Goal: Task Accomplishment & Management: Manage account settings

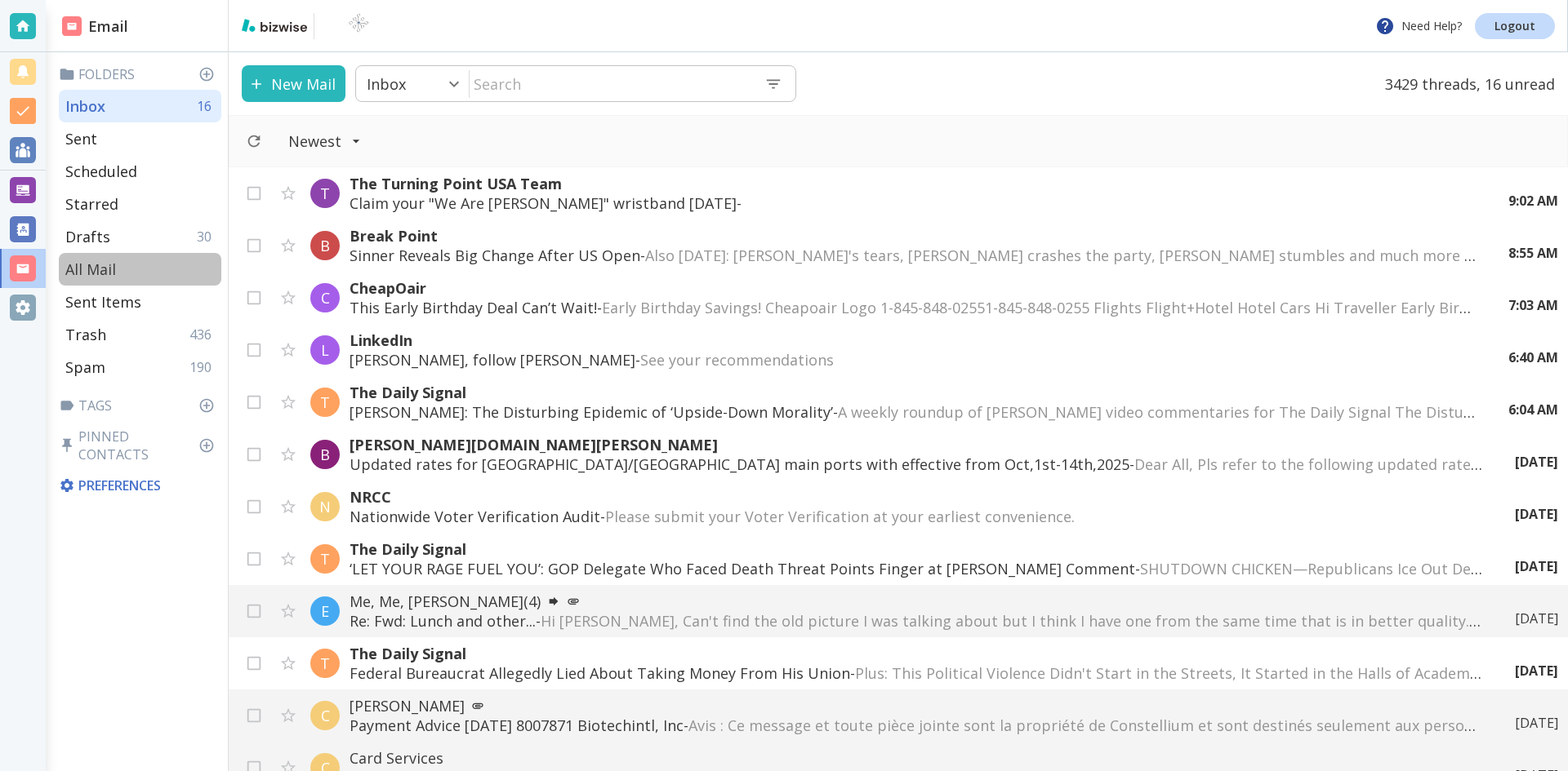
click at [95, 265] on p "All Mail" at bounding box center [90, 269] width 50 height 20
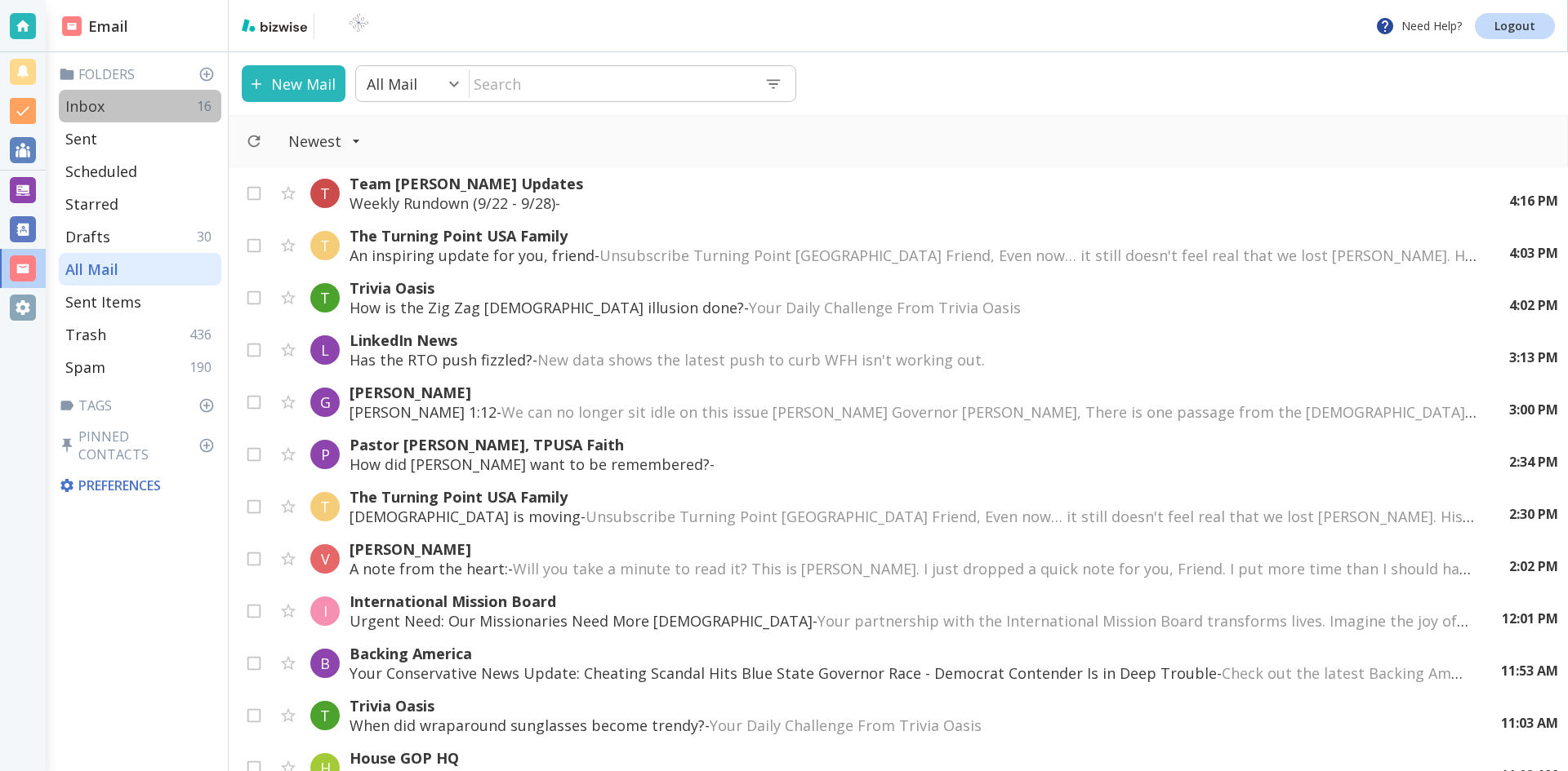
click at [89, 104] on p "Inbox" at bounding box center [84, 106] width 39 height 20
type input "0"
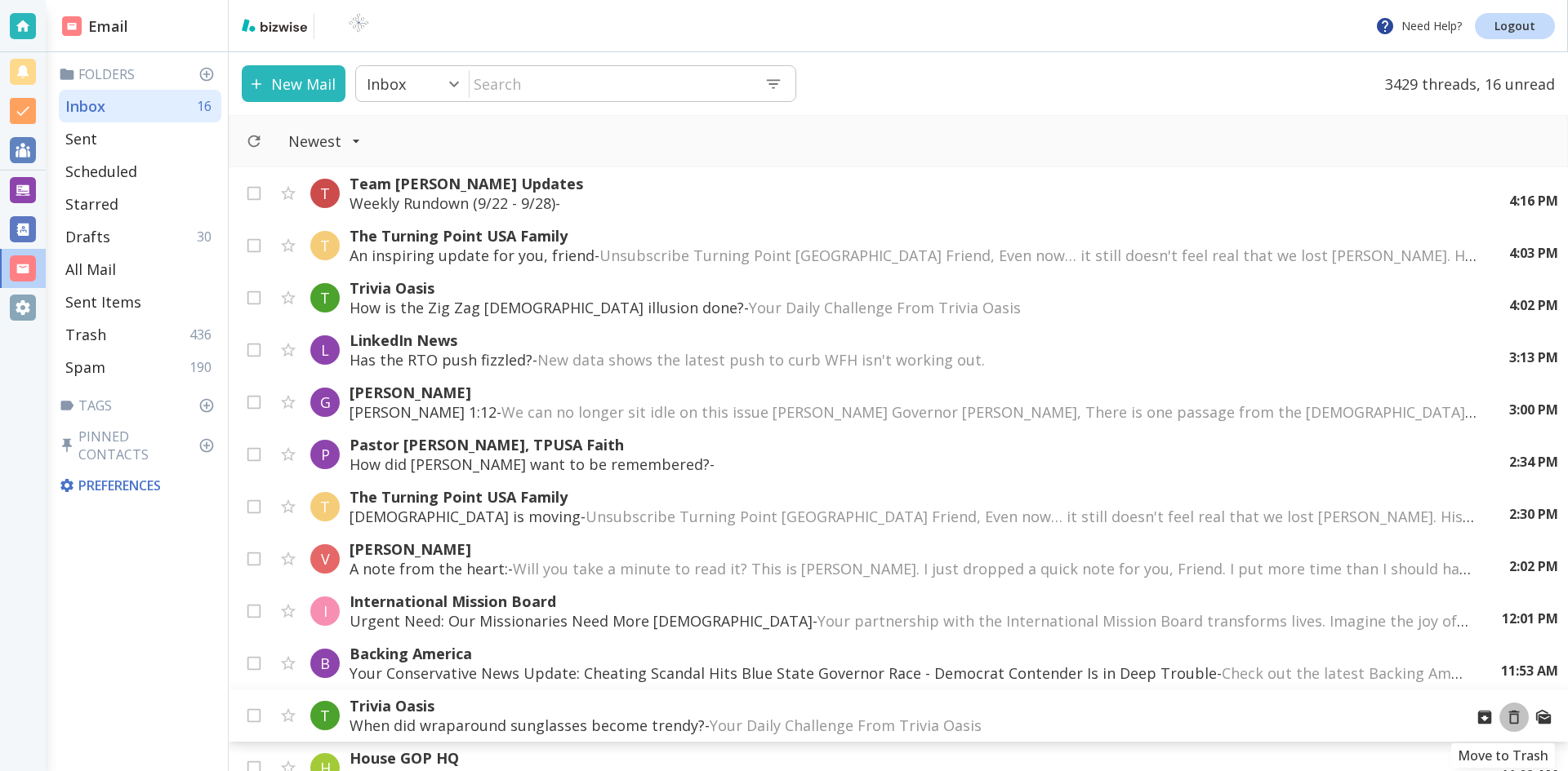
click at [1505, 716] on icon "Move to Trash" at bounding box center [1514, 718] width 18 height 18
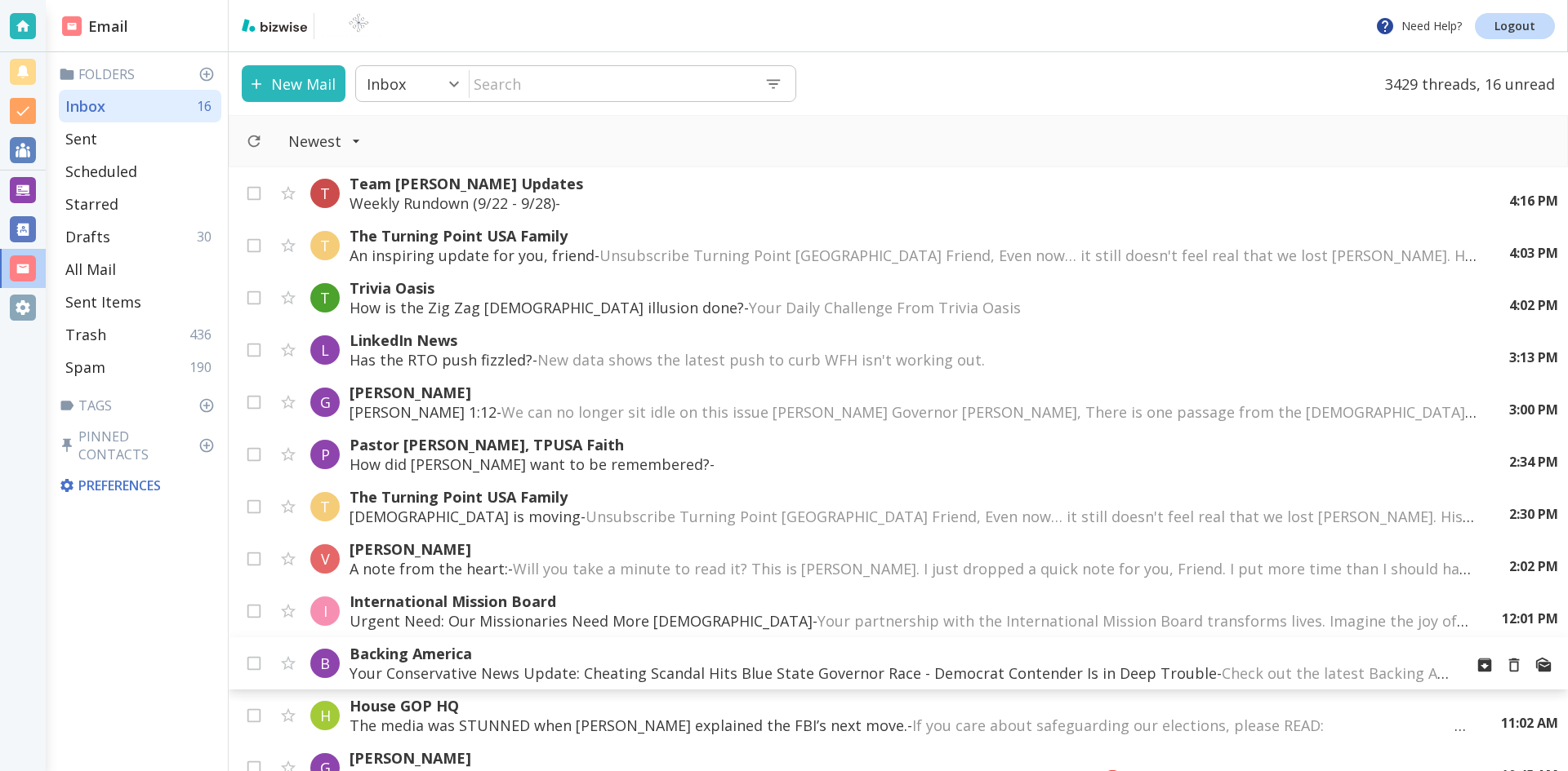
click at [949, 669] on p "Your Conservative News Update: Cheating Scandal Hits Blue State Governor Race -…" at bounding box center [900, 674] width 1101 height 20
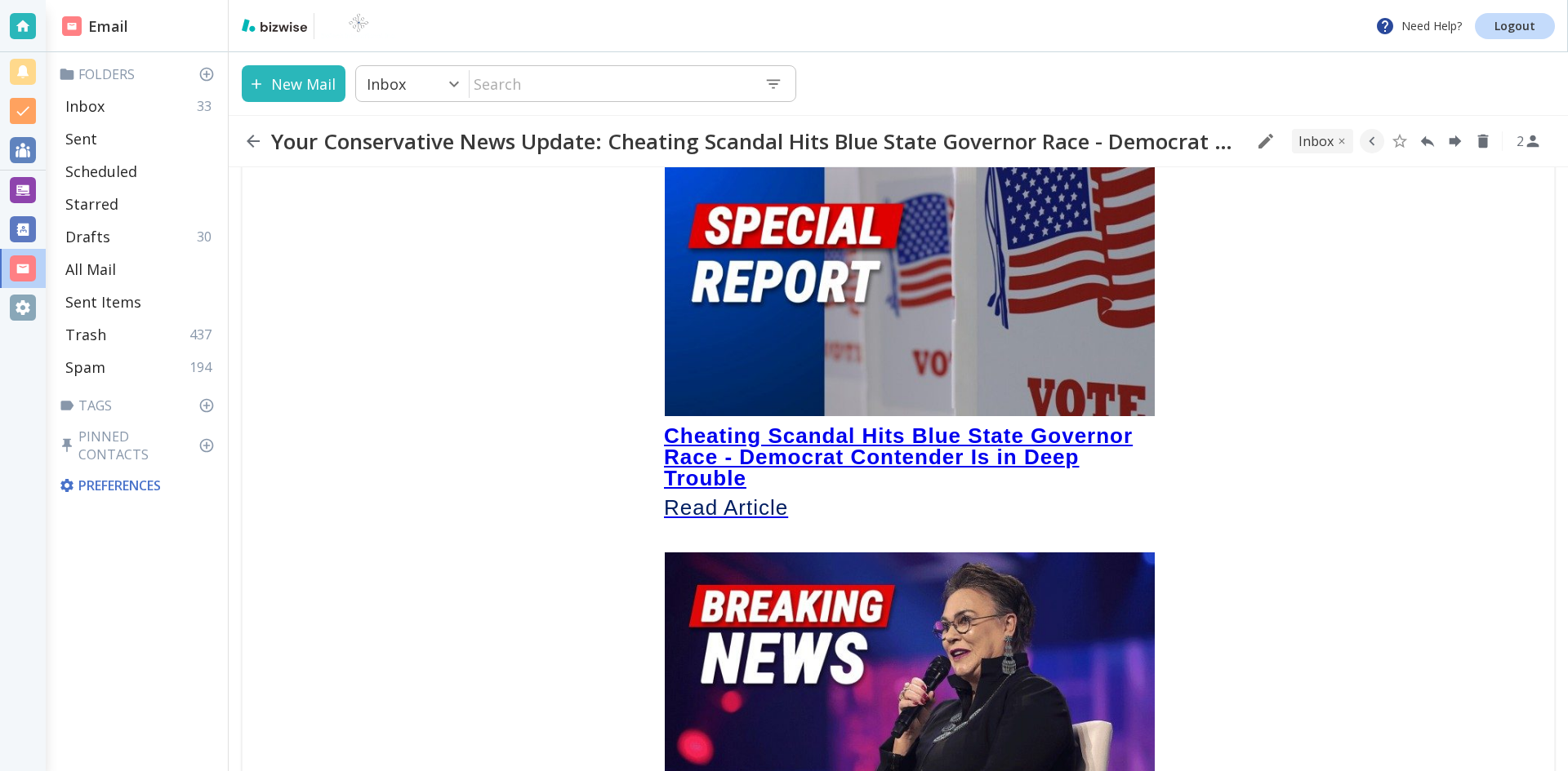
scroll to position [245, 0]
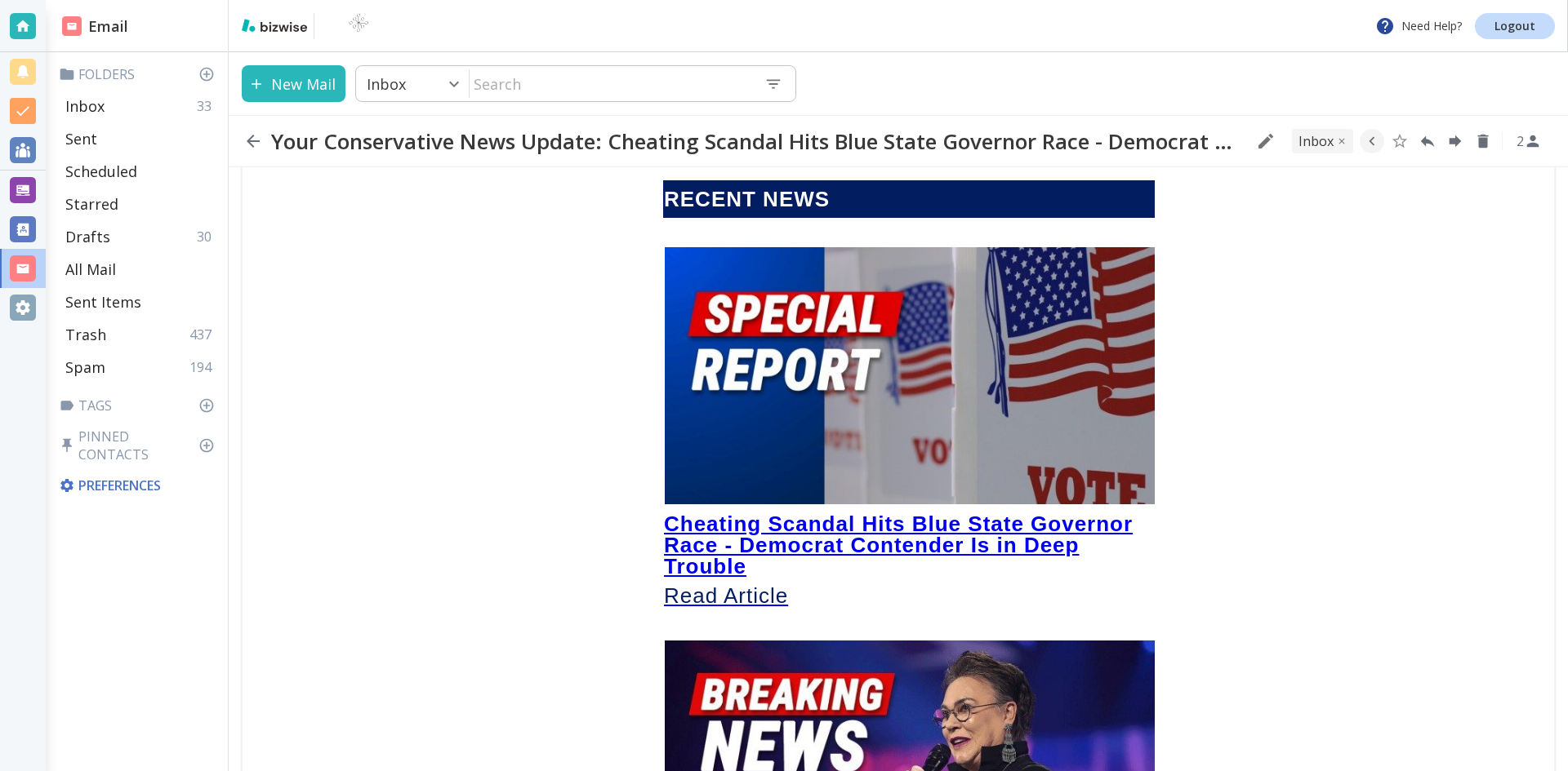
click at [814, 427] on img at bounding box center [910, 376] width 490 height 257
click at [245, 143] on icon "button" at bounding box center [253, 141] width 20 height 20
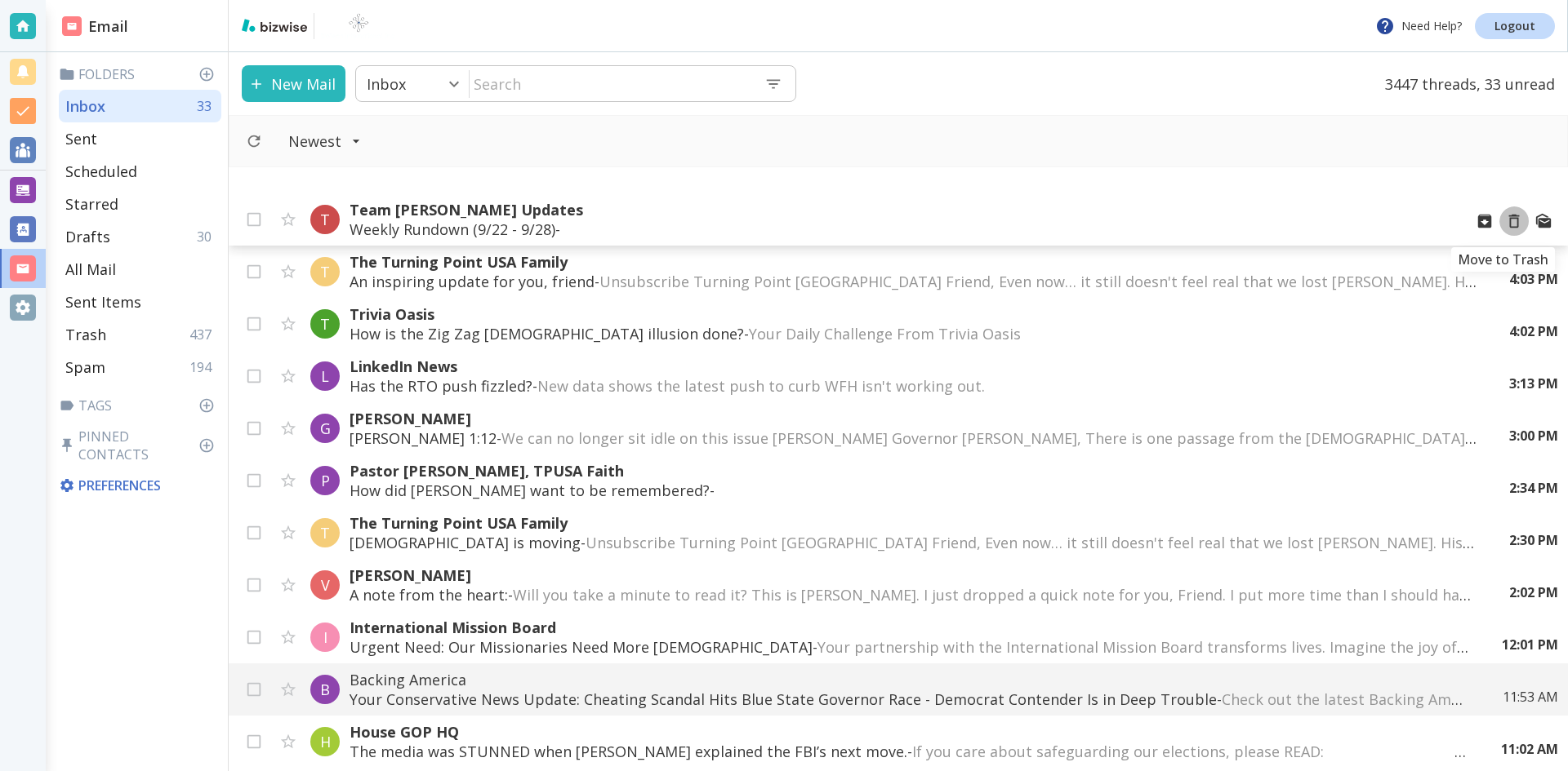
click at [1505, 221] on icon "Move to Trash" at bounding box center [1514, 222] width 18 height 18
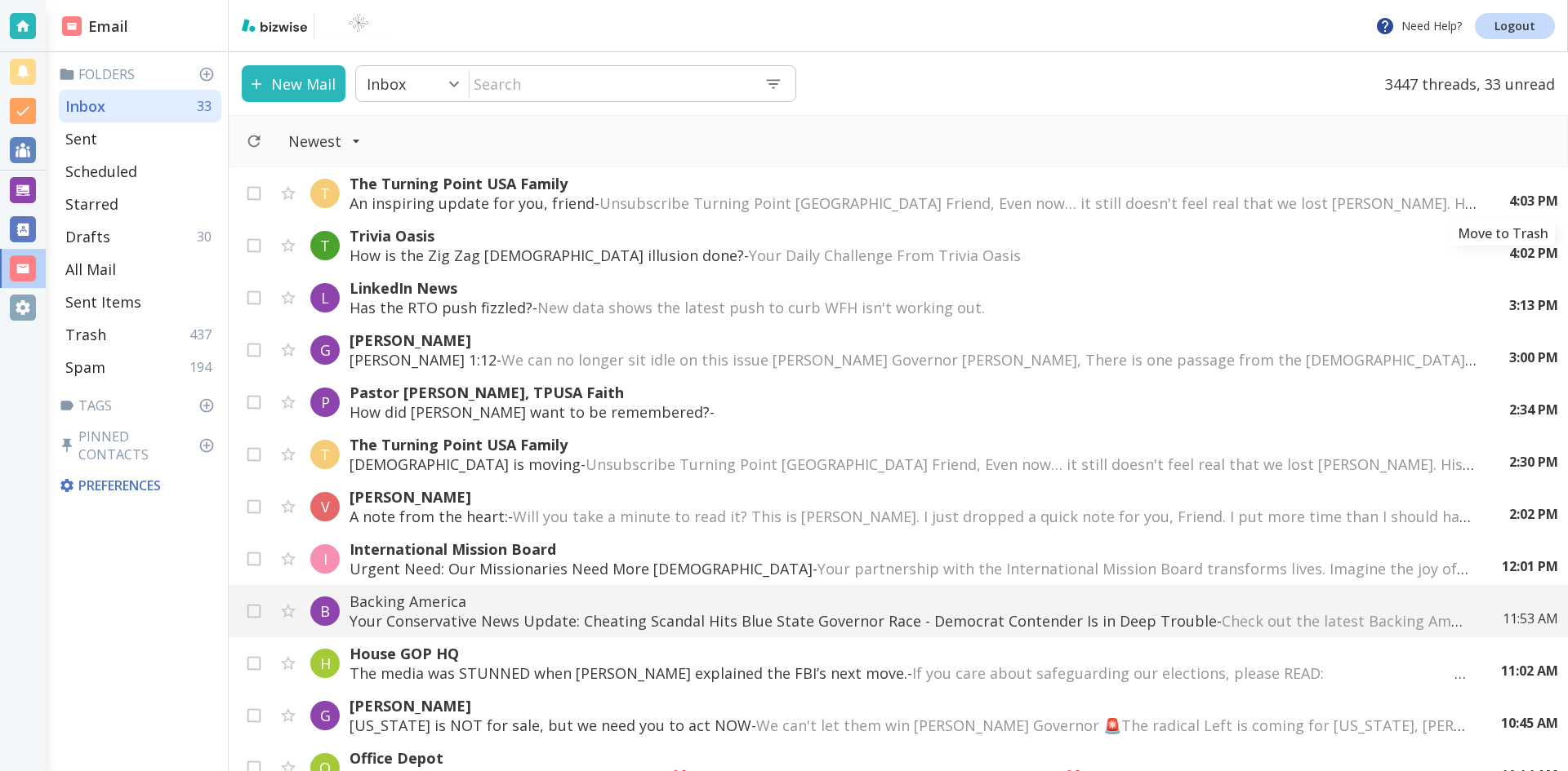
click at [0, 0] on icon "Move to Trash" at bounding box center [0, 0] width 0 height 0
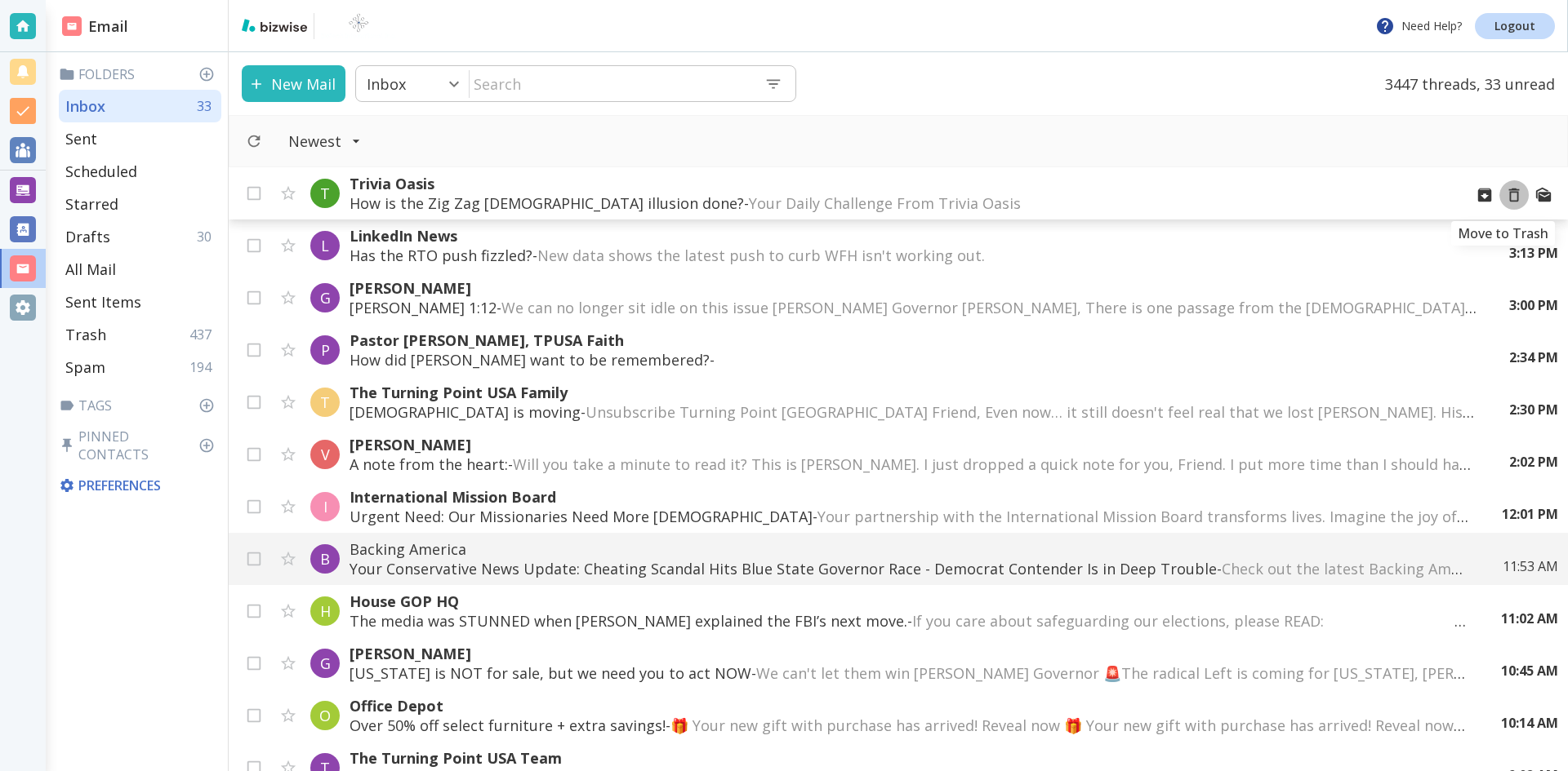
click at [1505, 196] on icon "Move to Trash" at bounding box center [1514, 195] width 18 height 18
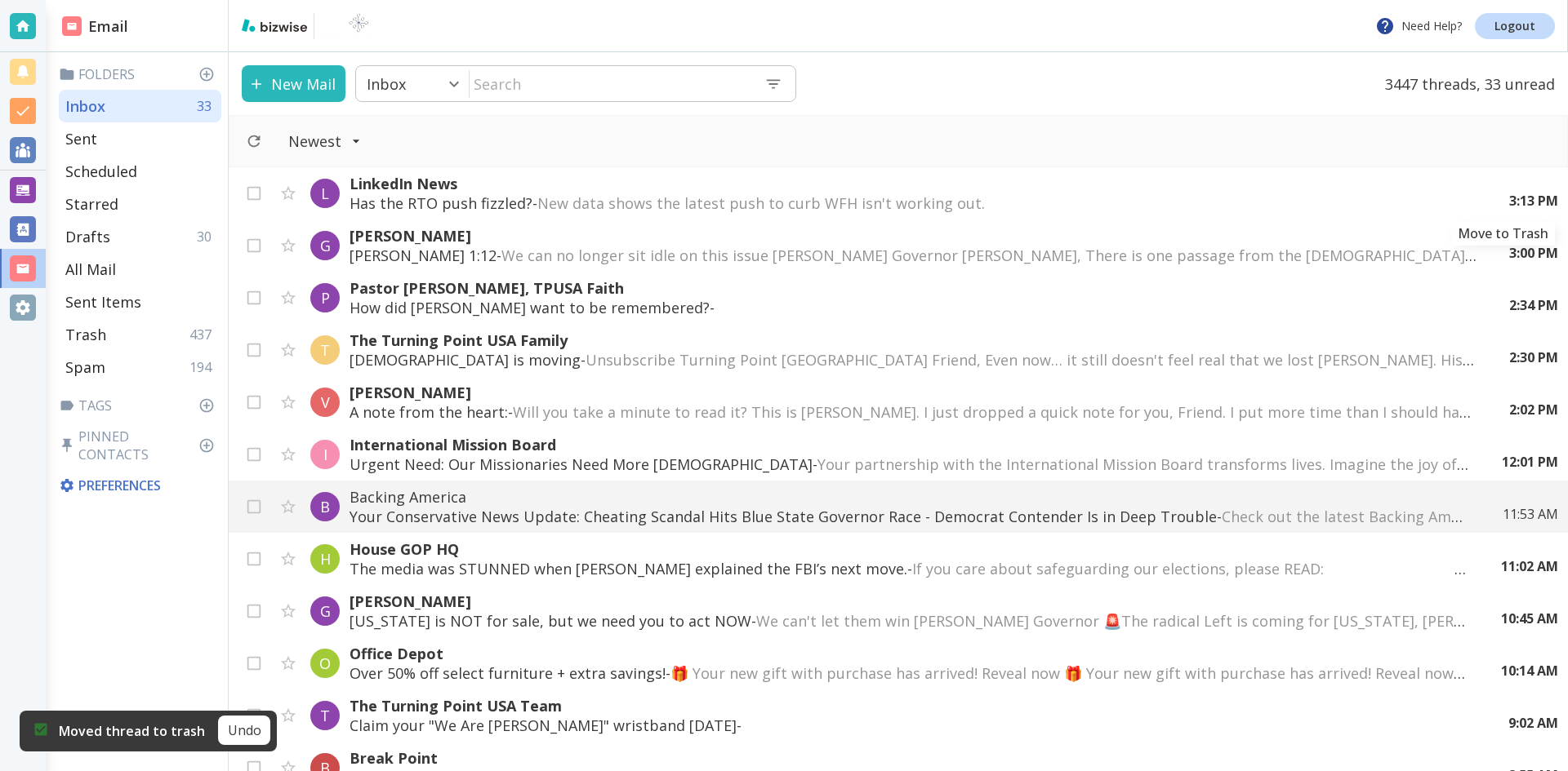
click at [0, 0] on icon "Move to Trash" at bounding box center [0, 0] width 0 height 0
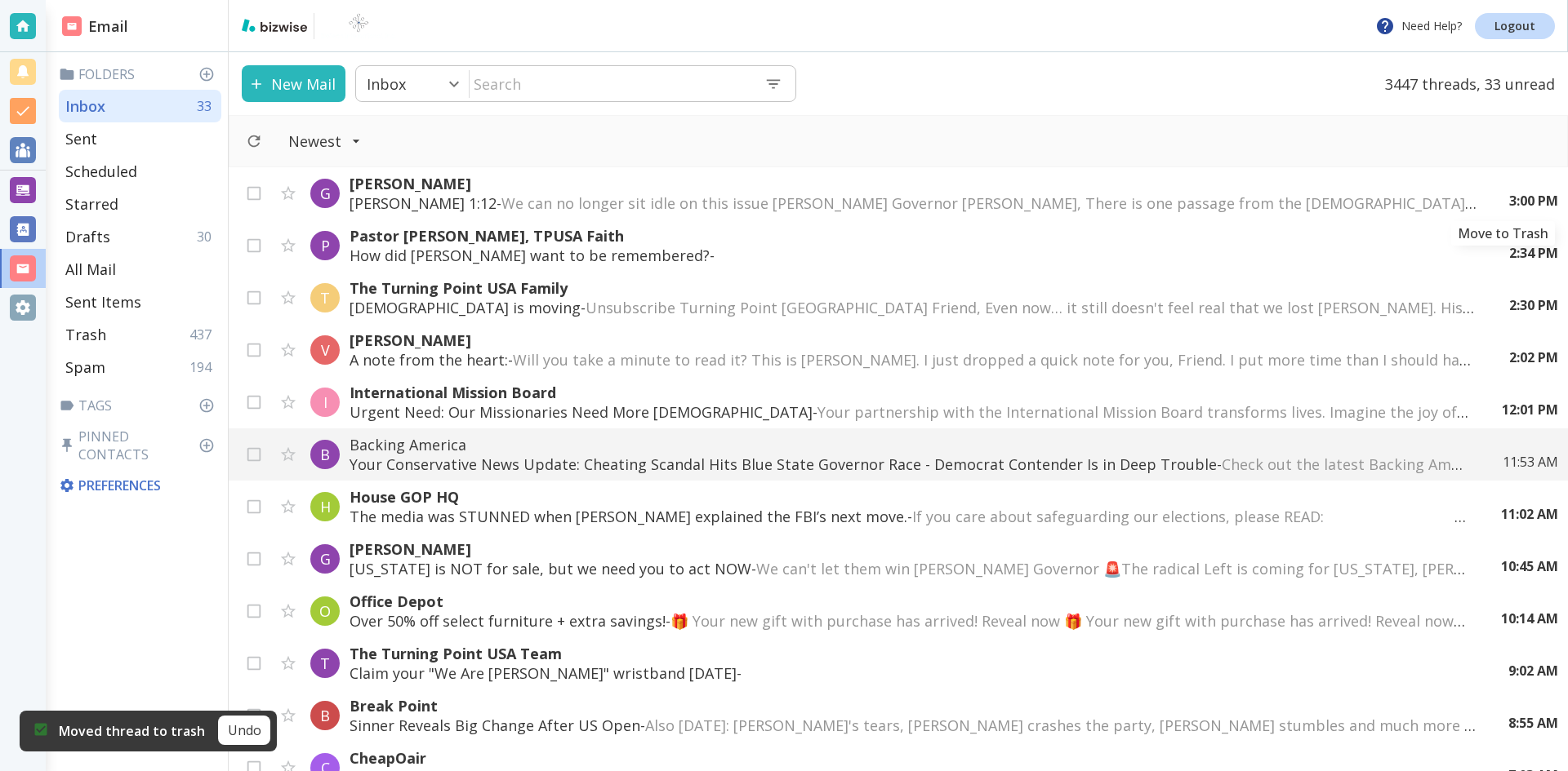
click at [0, 0] on icon "Move to Trash" at bounding box center [0, 0] width 0 height 0
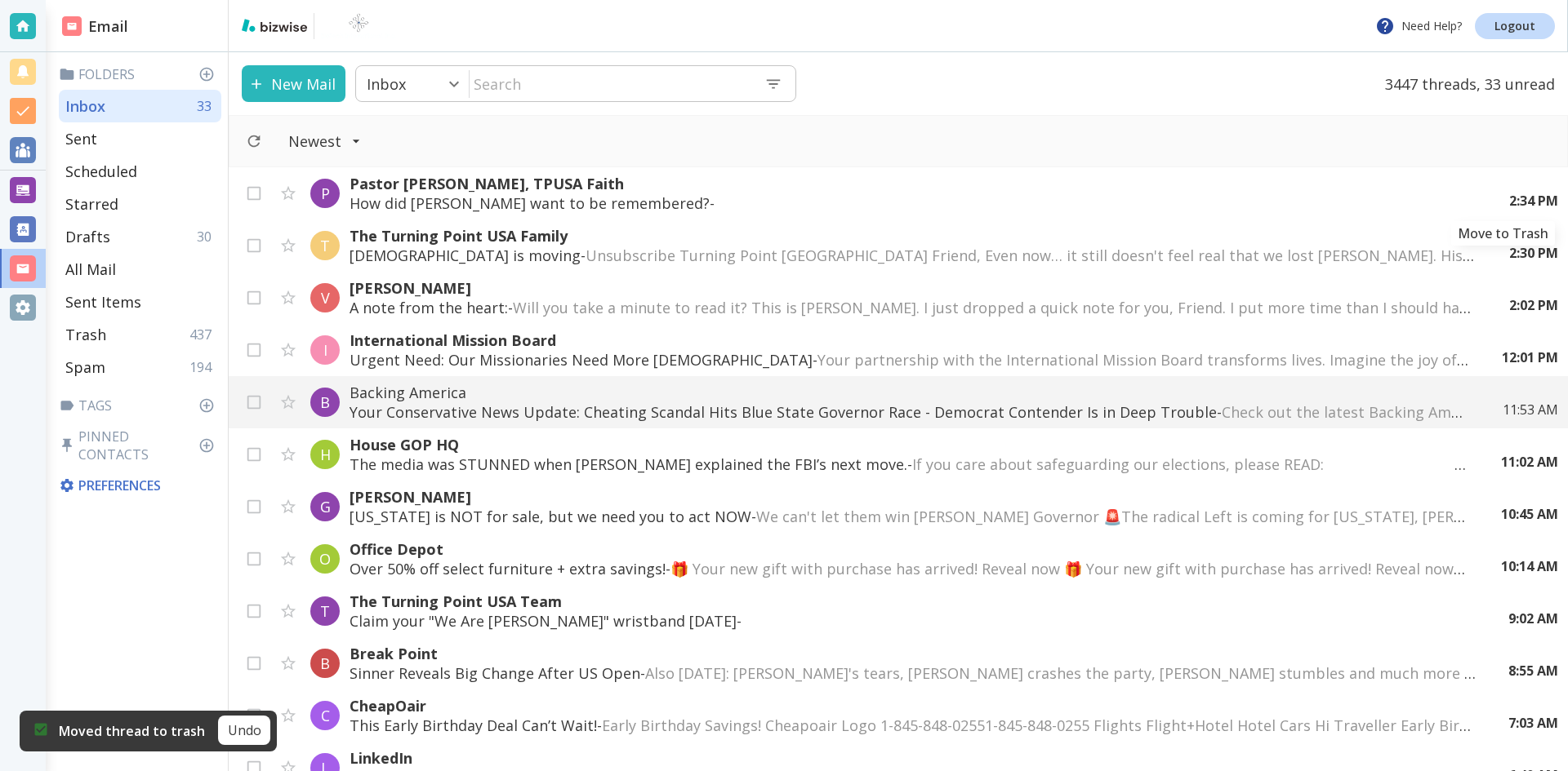
click at [0, 0] on icon "Move to Trash" at bounding box center [0, 0] width 0 height 0
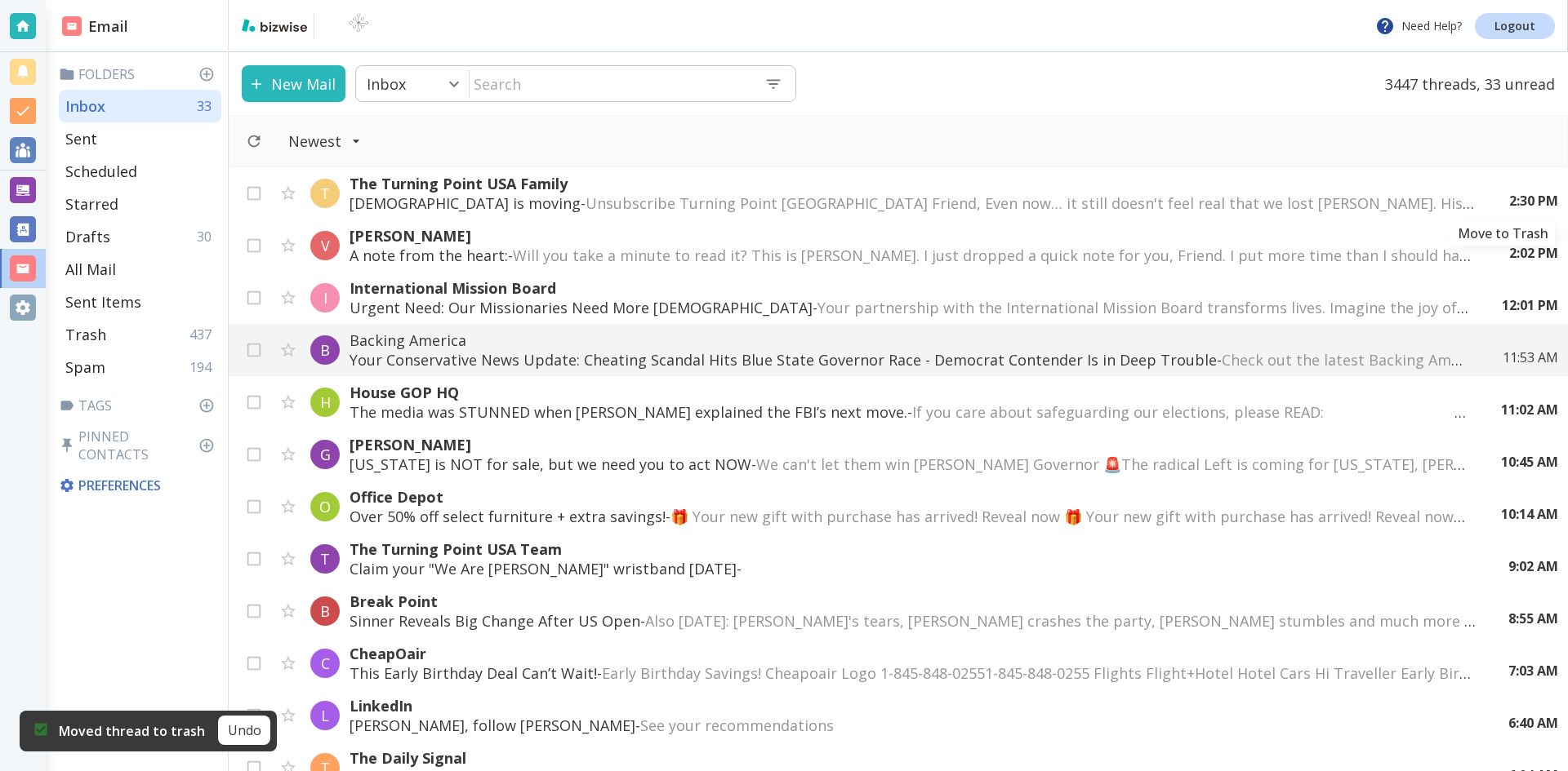
click at [0, 0] on icon "Move to Trash" at bounding box center [0, 0] width 0 height 0
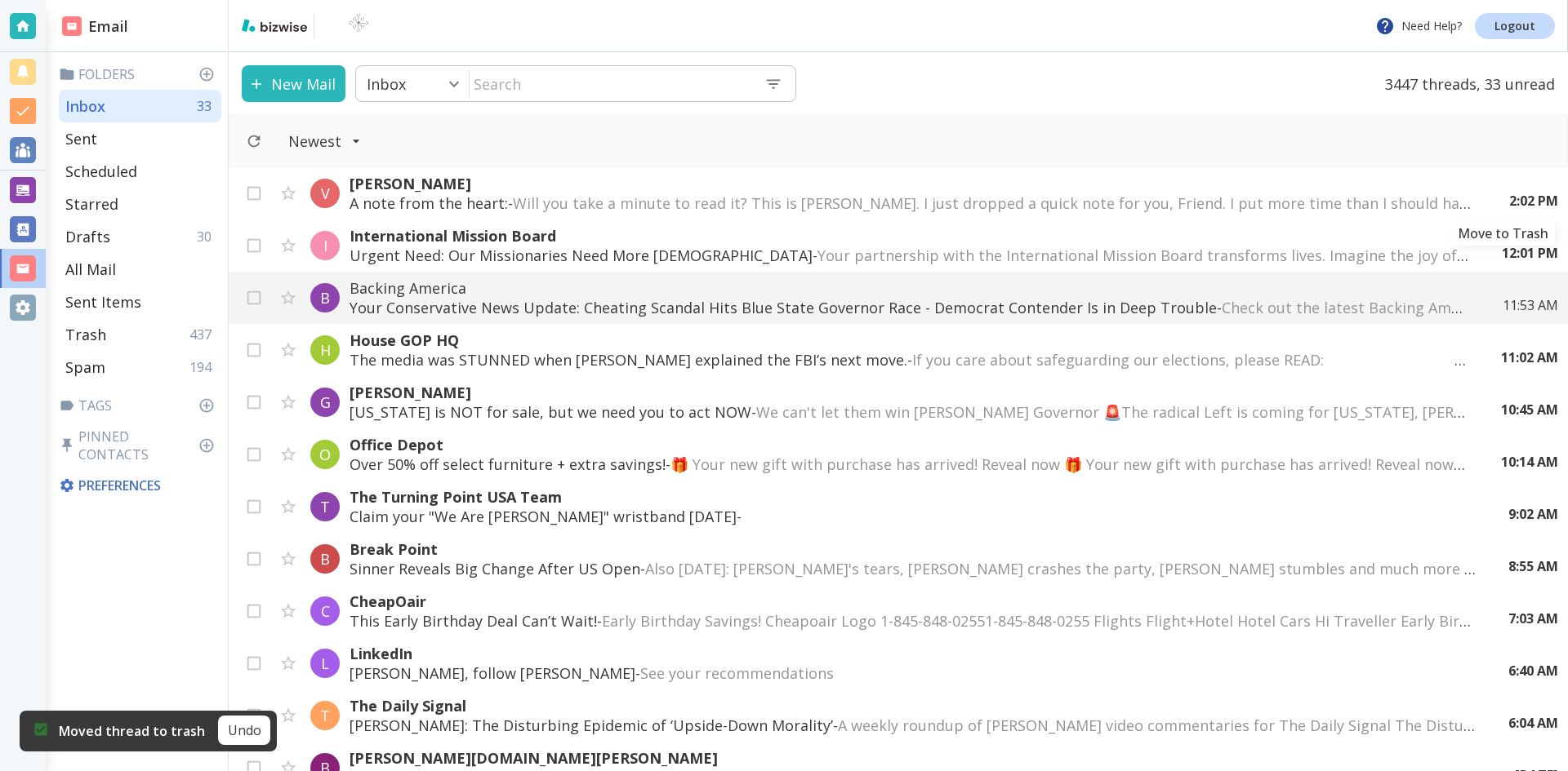
click at [0, 0] on icon "Move to Trash" at bounding box center [0, 0] width 0 height 0
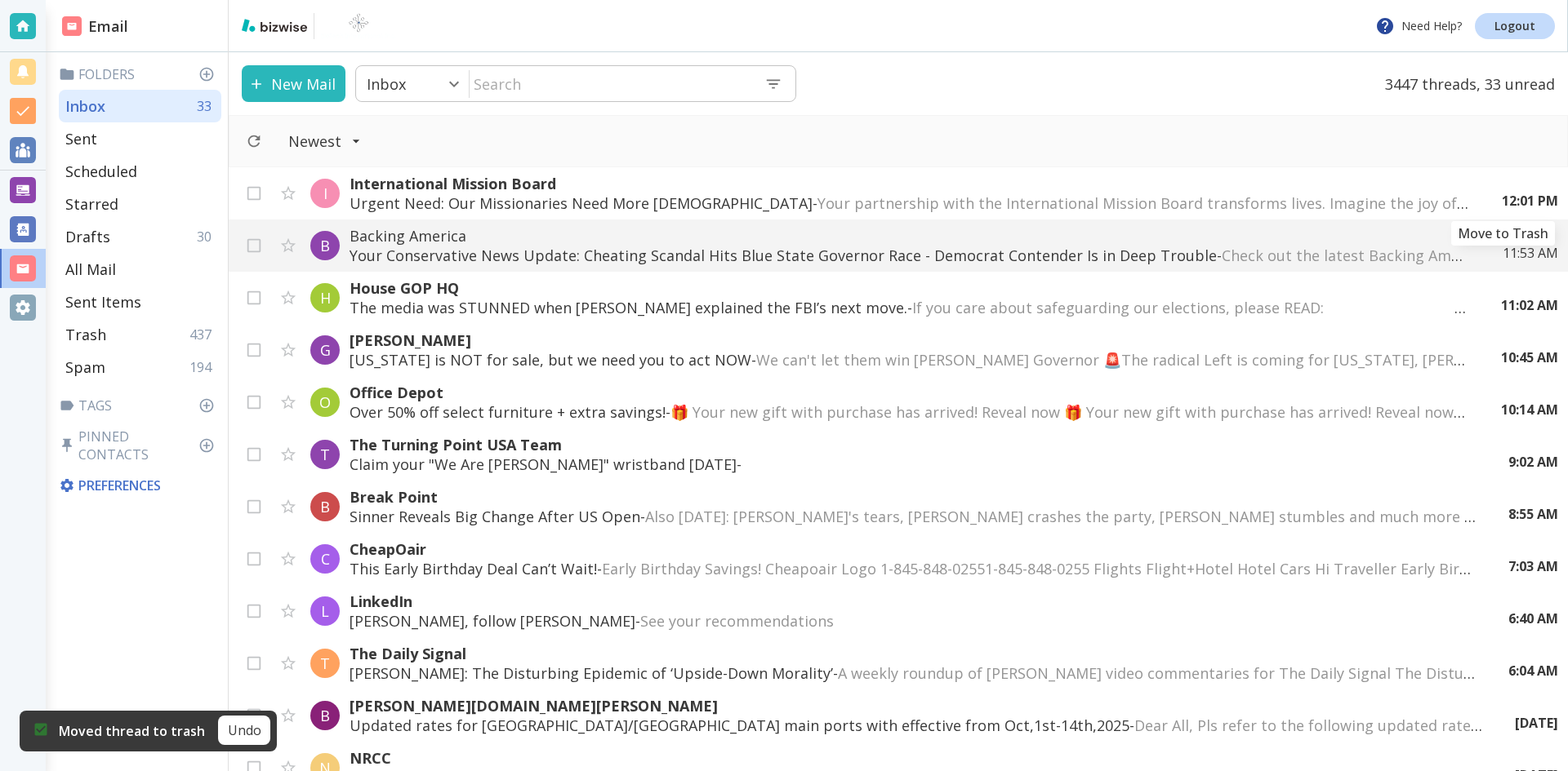
click at [0, 0] on icon "Move to Trash" at bounding box center [0, 0] width 0 height 0
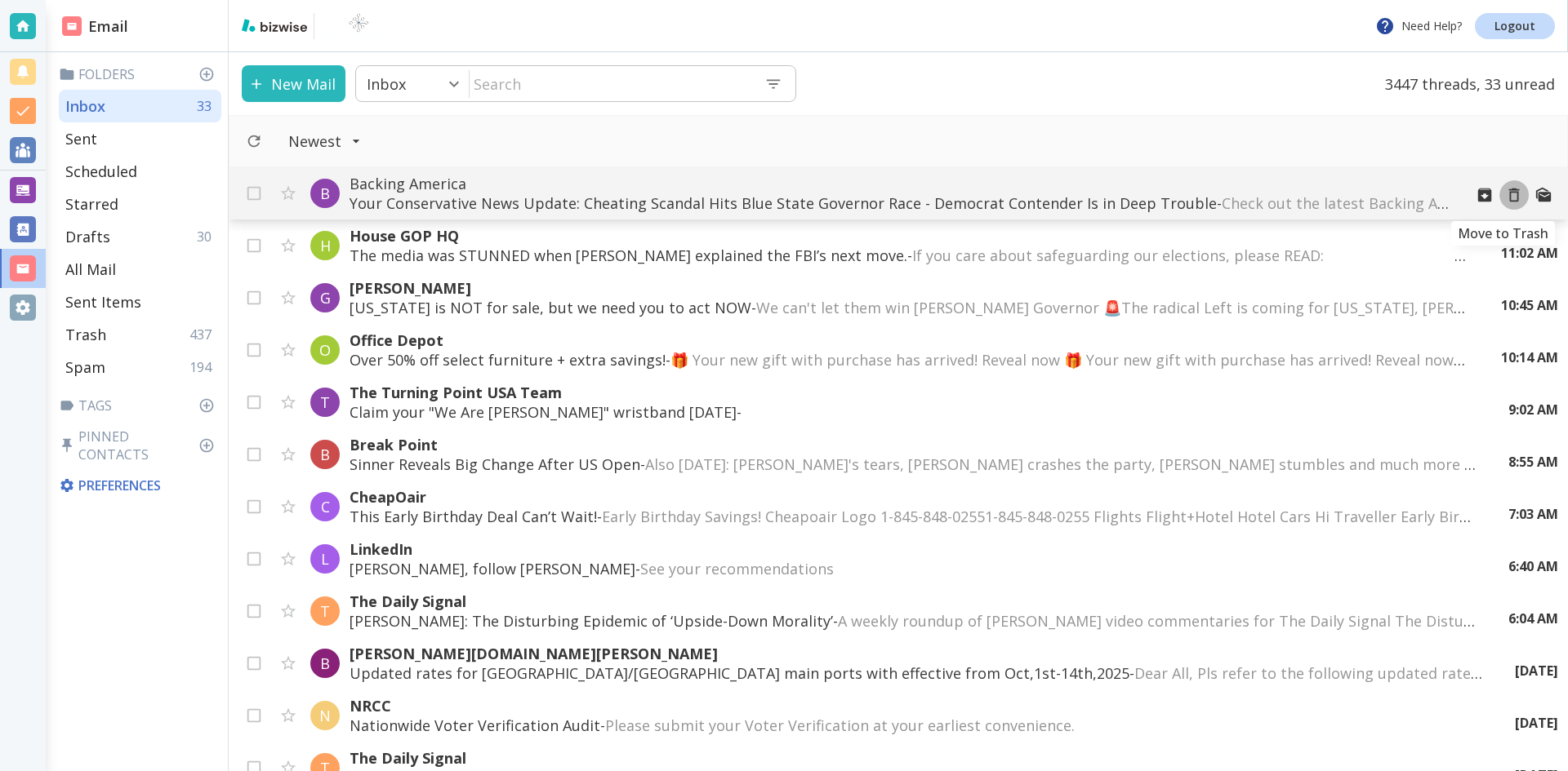
click at [1505, 195] on icon "Move to Trash" at bounding box center [1514, 195] width 18 height 18
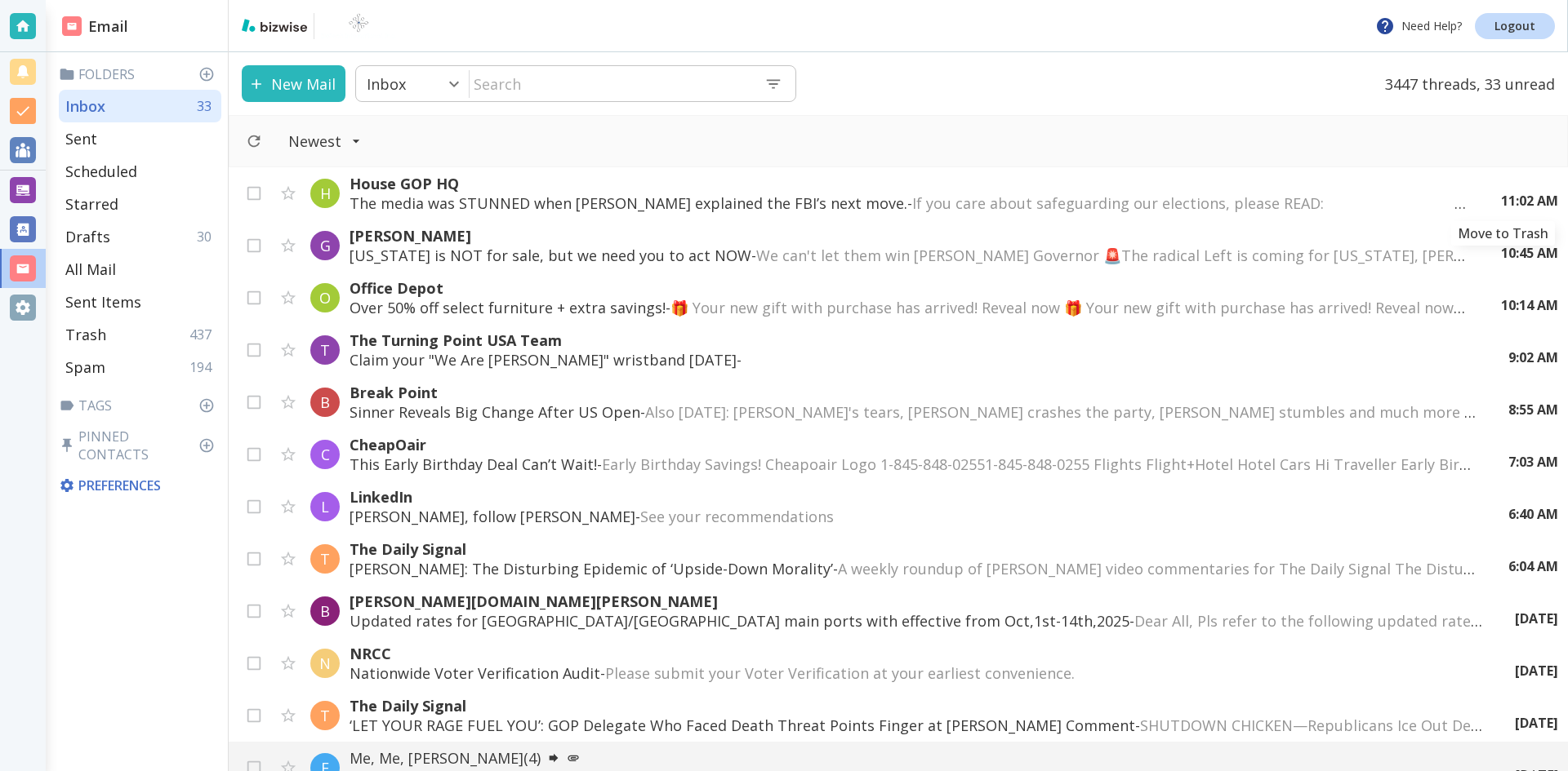
click at [0, 0] on icon "Move to Trash" at bounding box center [0, 0] width 0 height 0
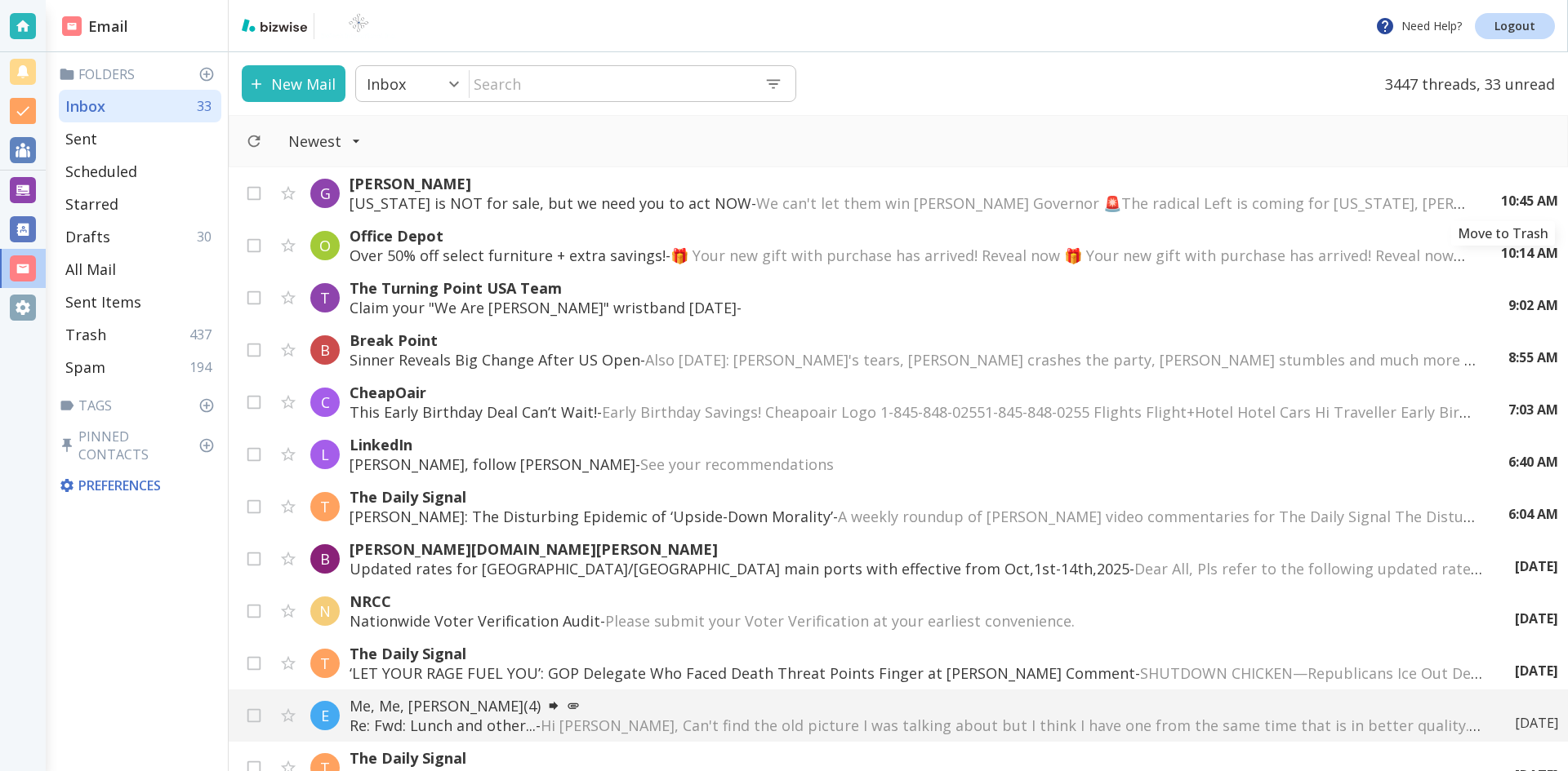
click at [0, 0] on icon "Move to Trash" at bounding box center [0, 0] width 0 height 0
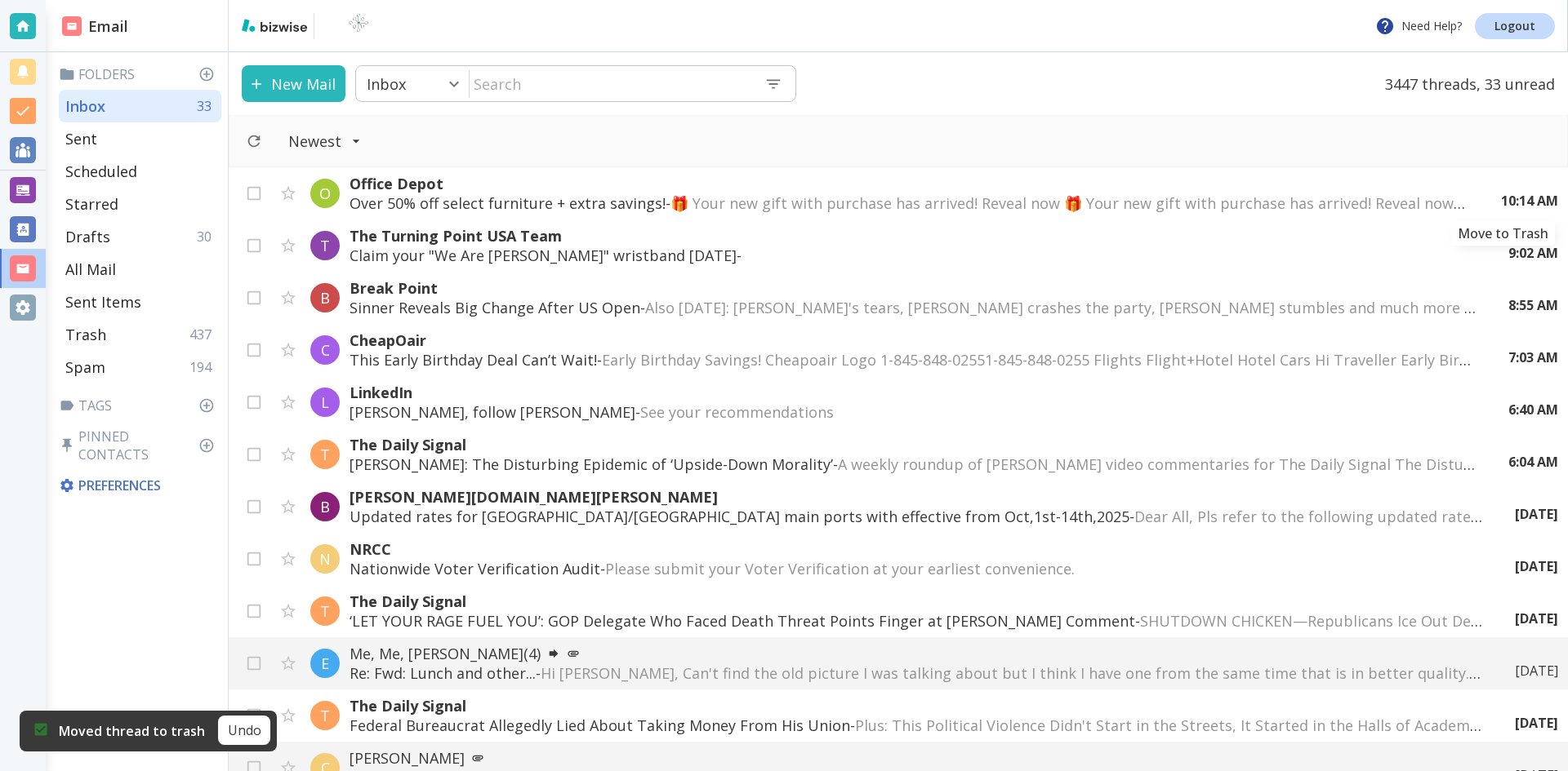
click at [0, 0] on icon "Move to Trash" at bounding box center [0, 0] width 0 height 0
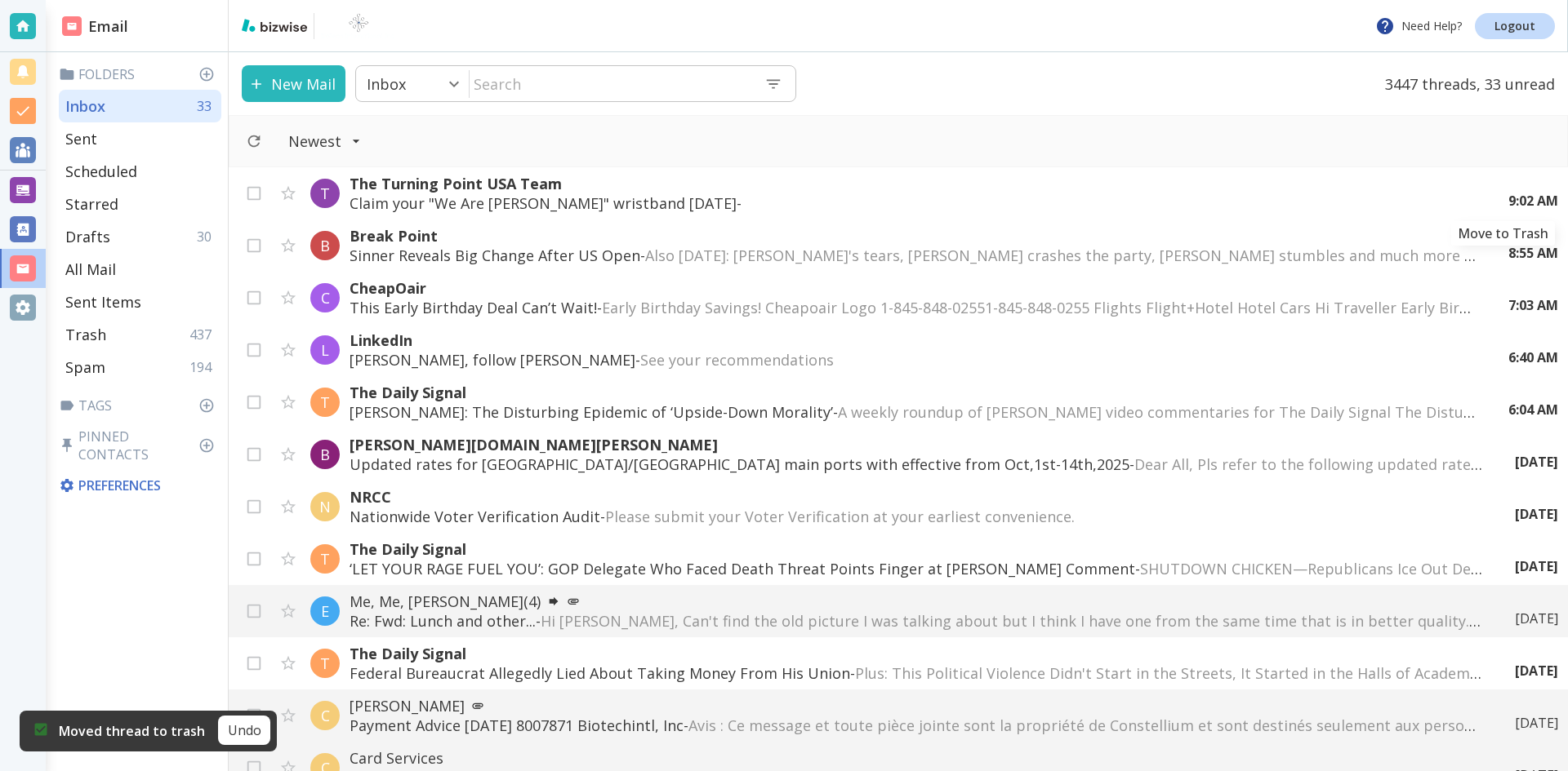
click at [0, 0] on icon "Move to Trash" at bounding box center [0, 0] width 0 height 0
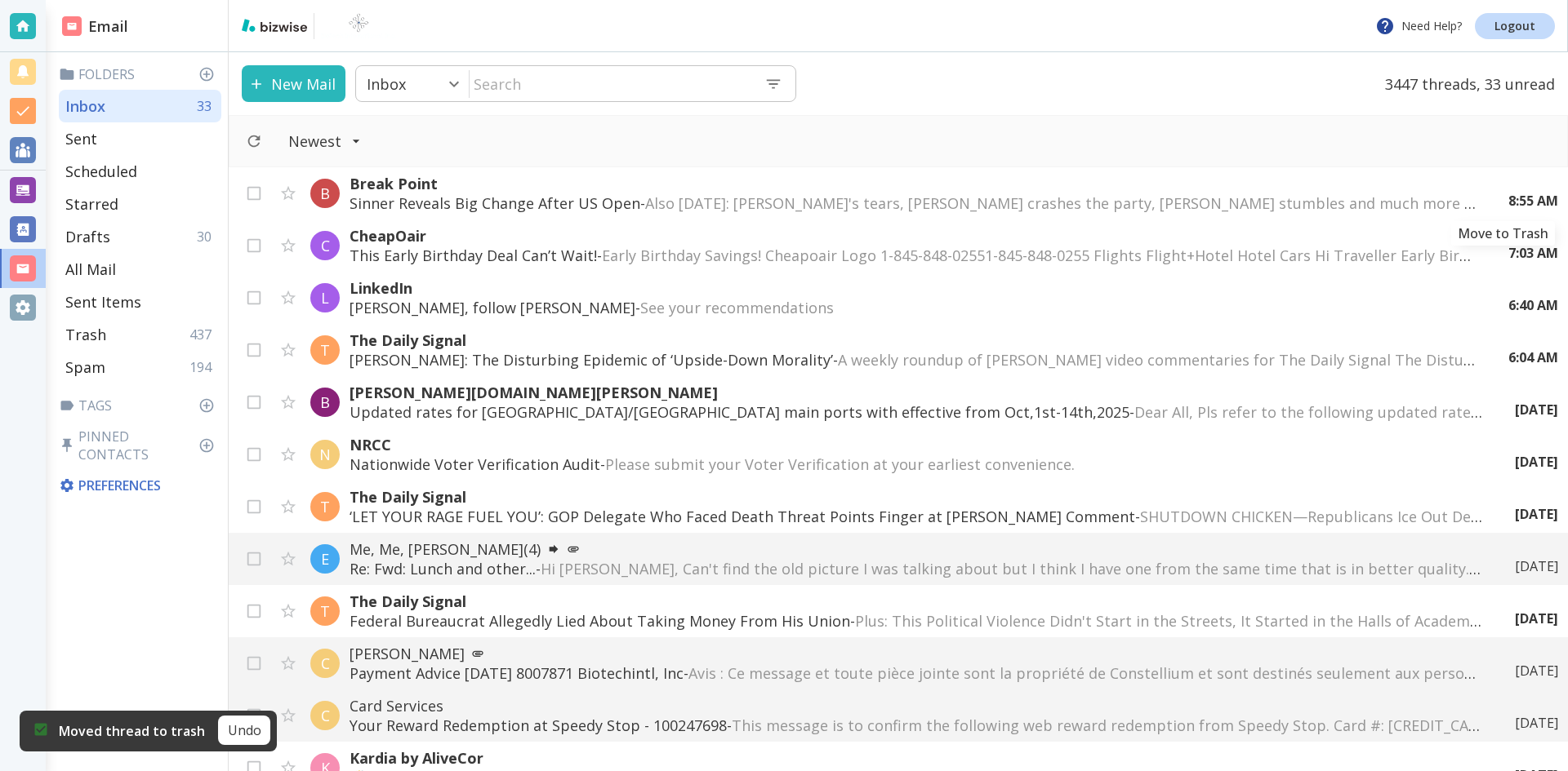
click at [0, 0] on icon "Move to Trash" at bounding box center [0, 0] width 0 height 0
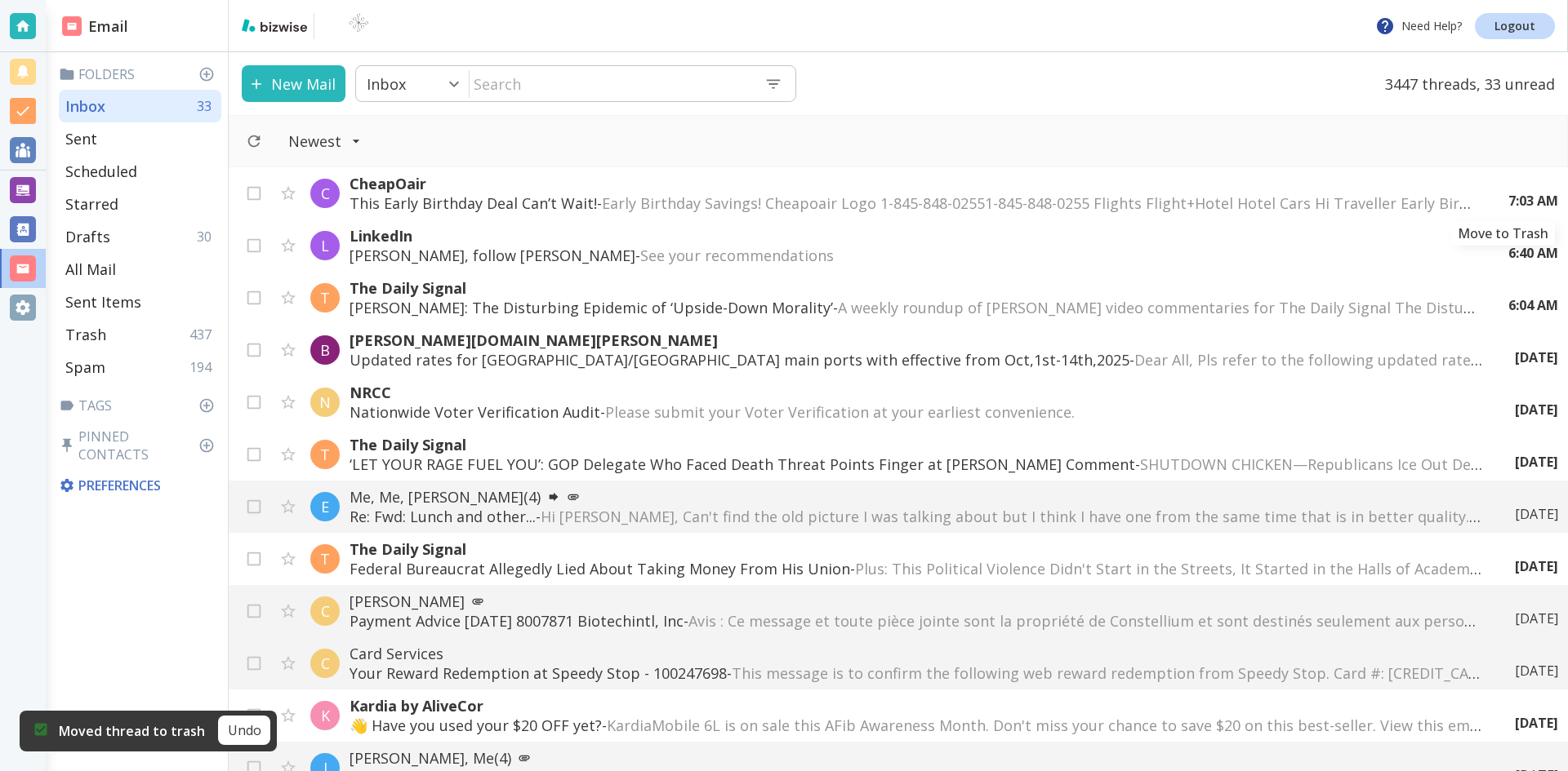
click at [0, 0] on icon "Move to Trash" at bounding box center [0, 0] width 0 height 0
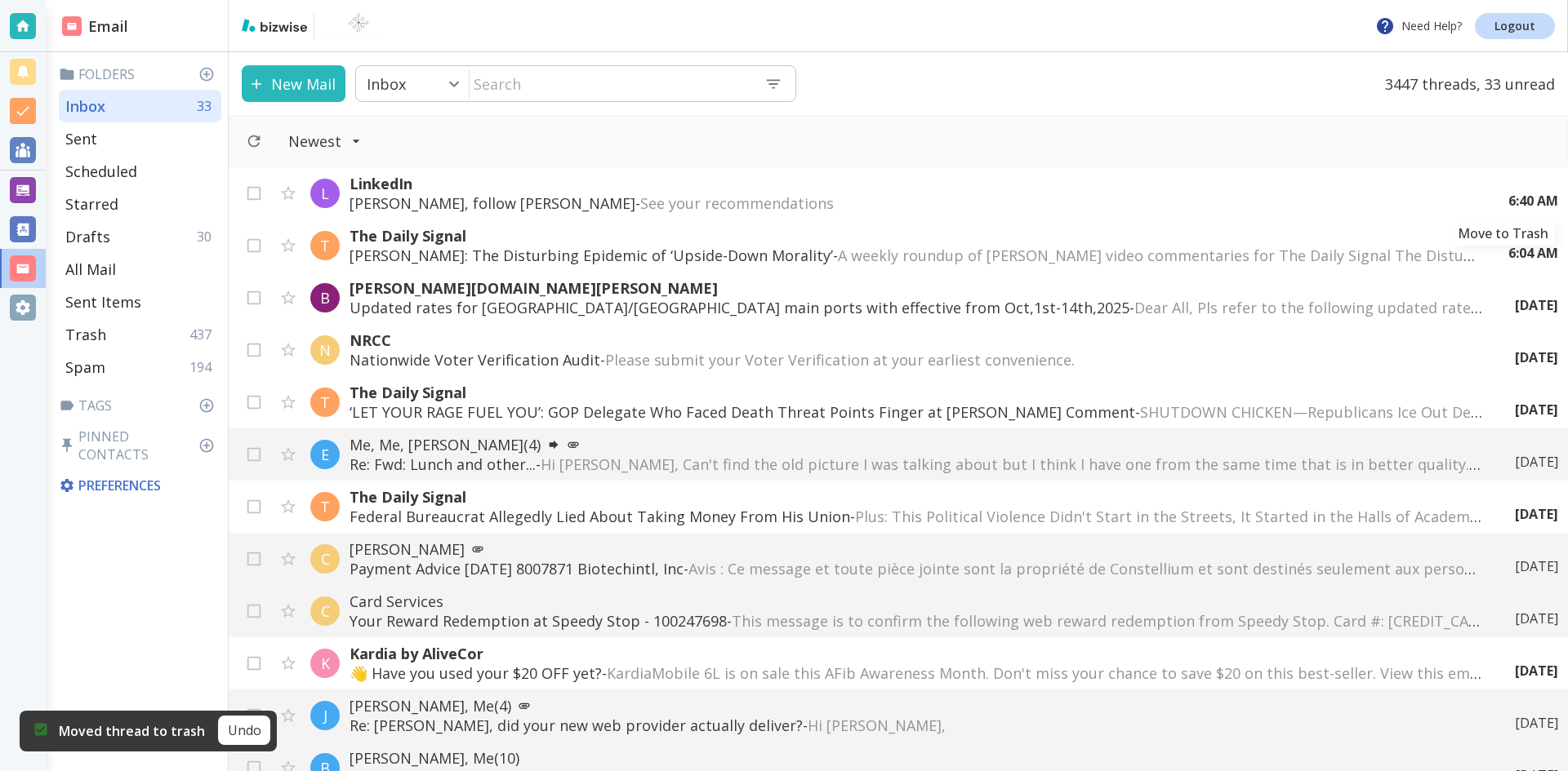
click at [0, 0] on icon "Move to Trash" at bounding box center [0, 0] width 0 height 0
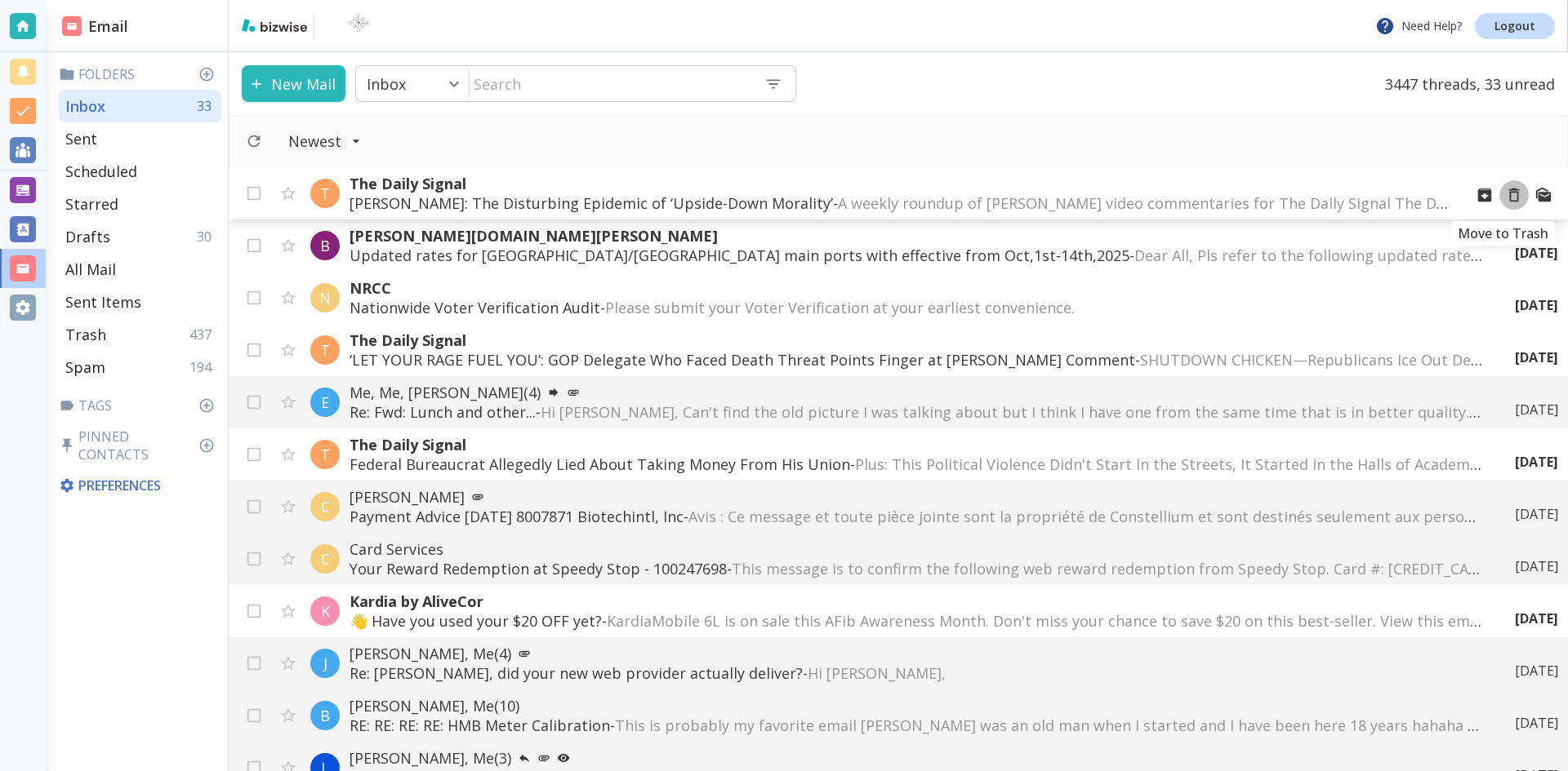
click at [1505, 195] on icon "Move to Trash" at bounding box center [1514, 195] width 18 height 18
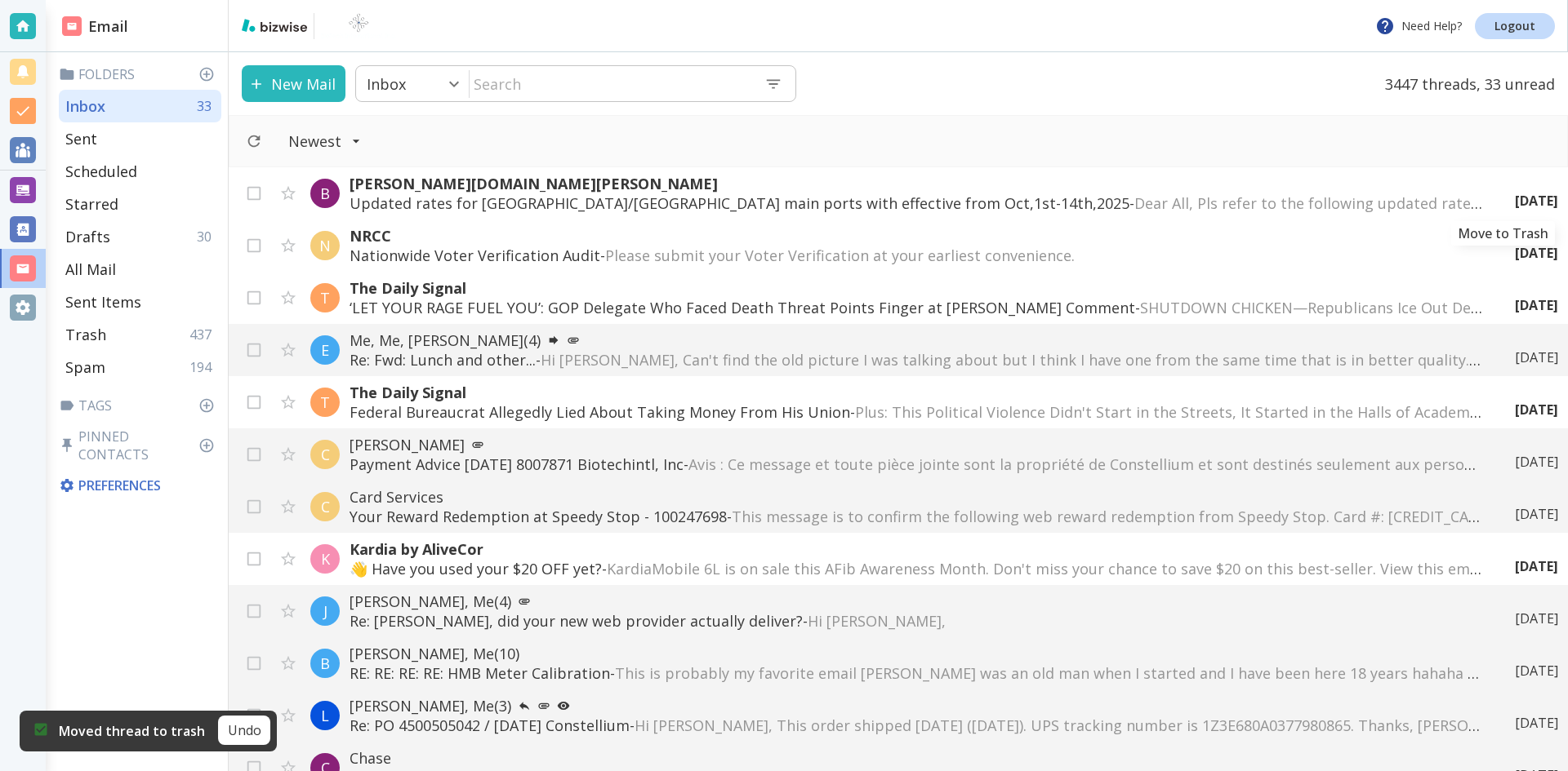
click at [0, 0] on icon "Move to Trash" at bounding box center [0, 0] width 0 height 0
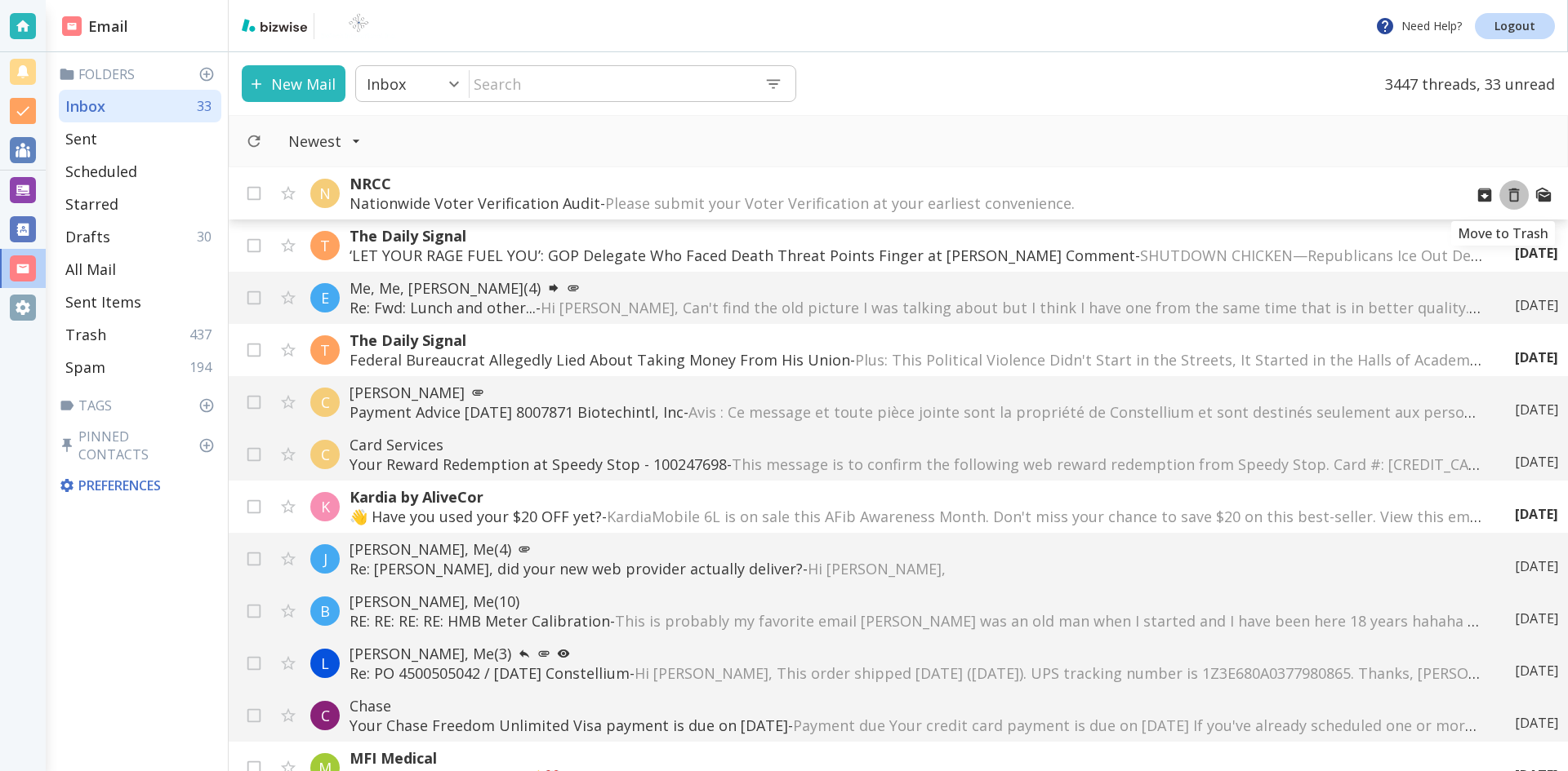
click at [1505, 195] on icon "Move to Trash" at bounding box center [1514, 195] width 18 height 18
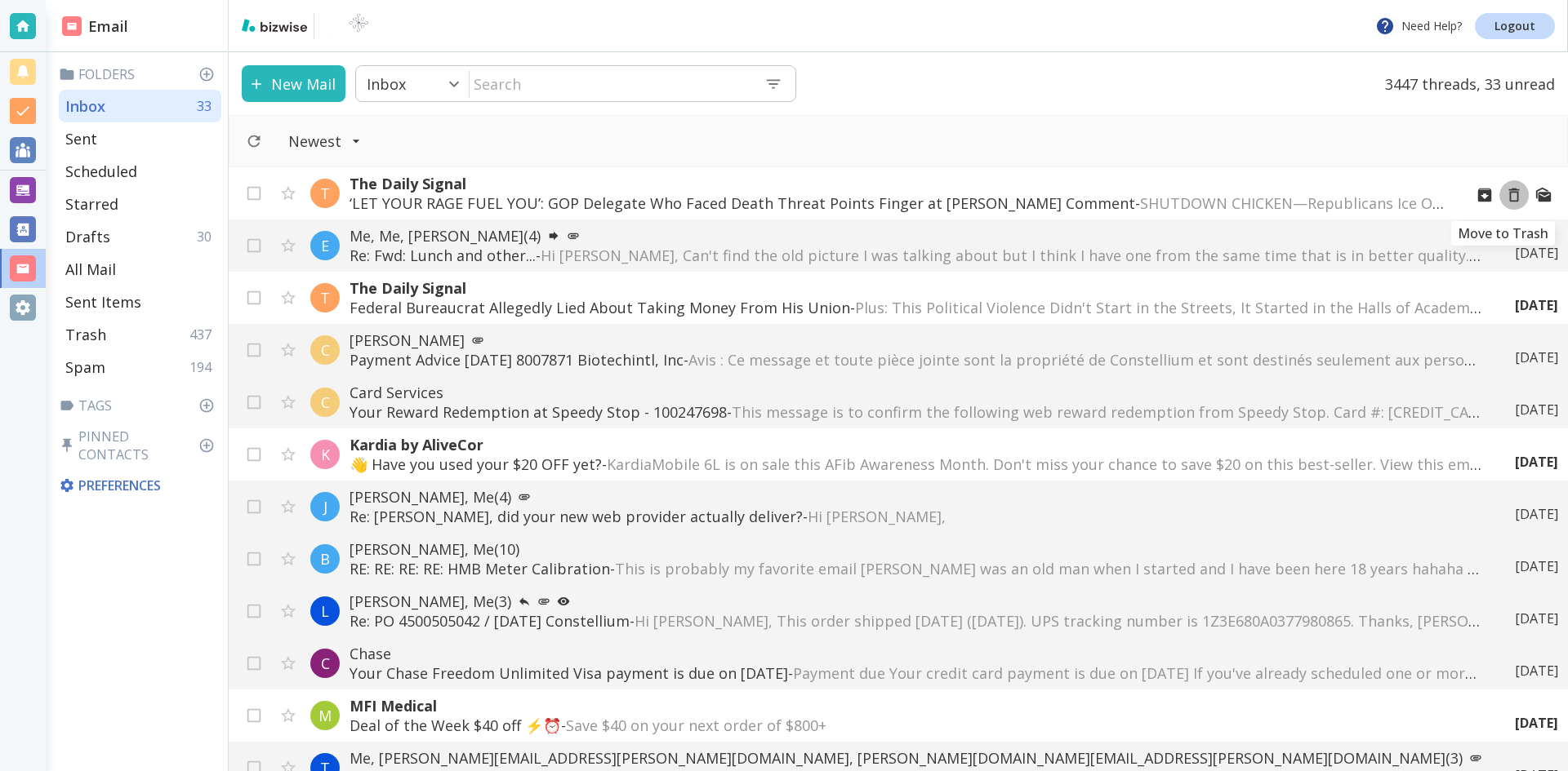
click at [1505, 195] on icon "Move to Trash" at bounding box center [1514, 195] width 18 height 18
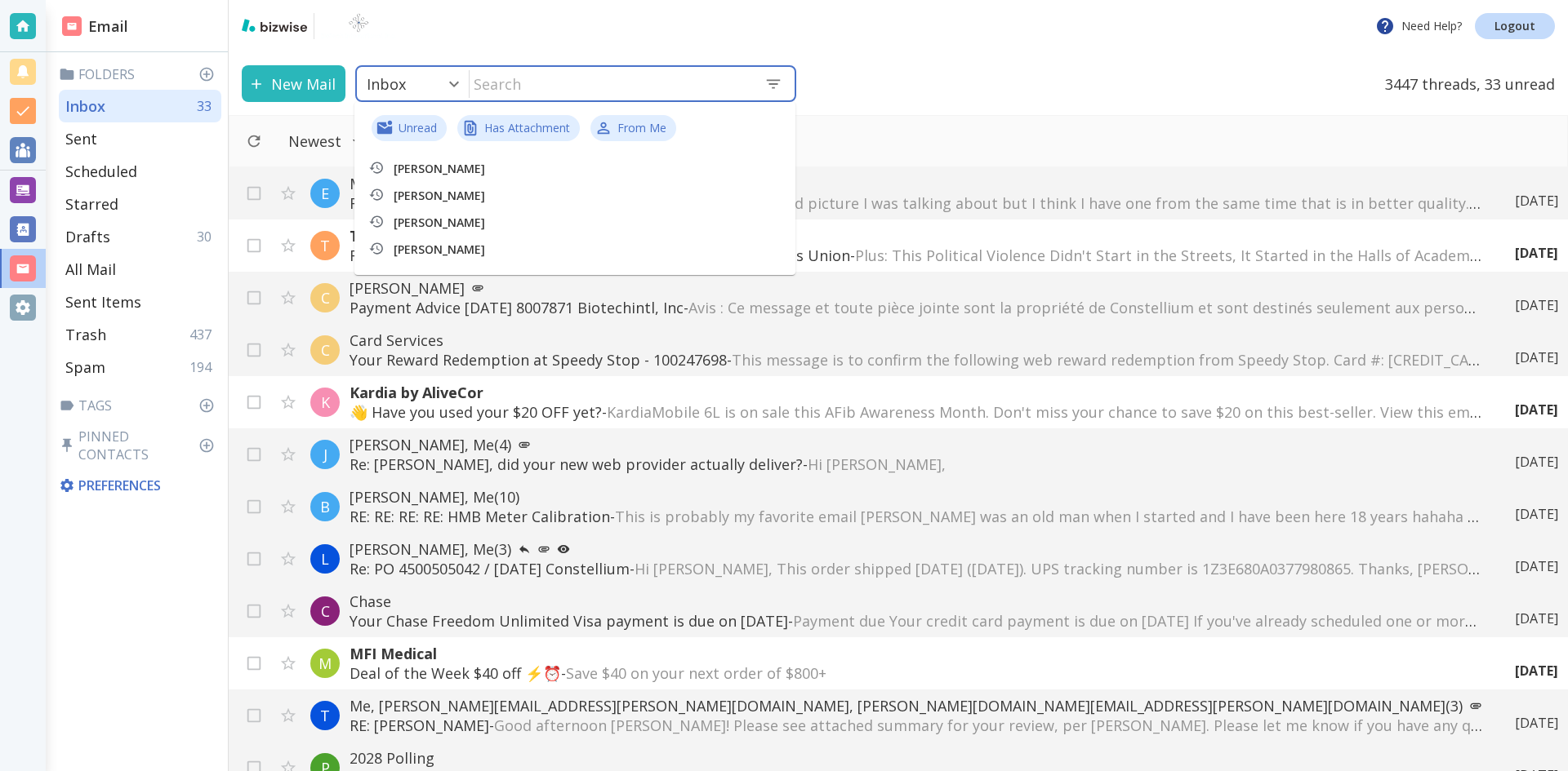
click at [540, 84] on input "text" at bounding box center [610, 83] width 282 height 33
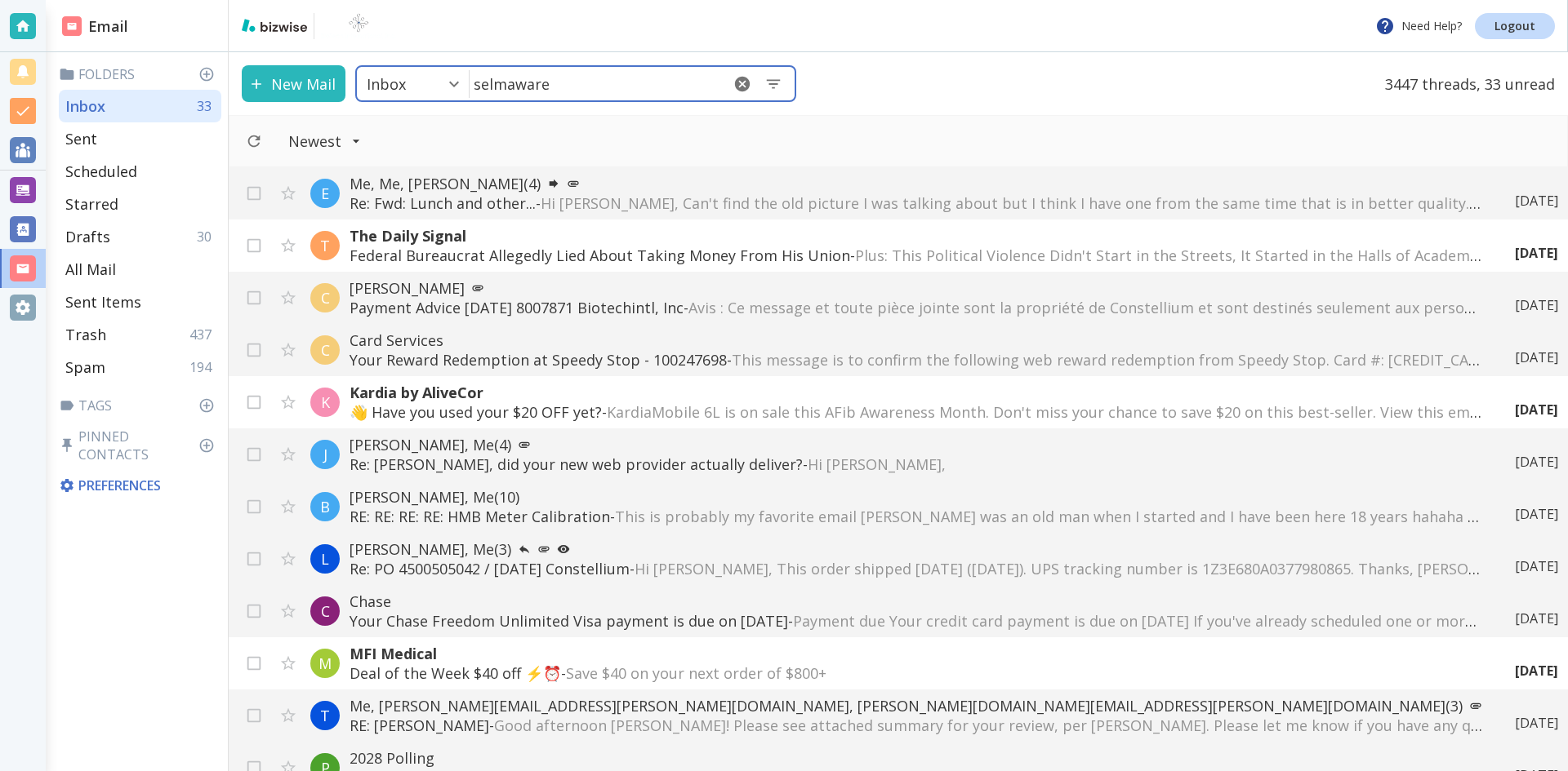
type input "selmaware"
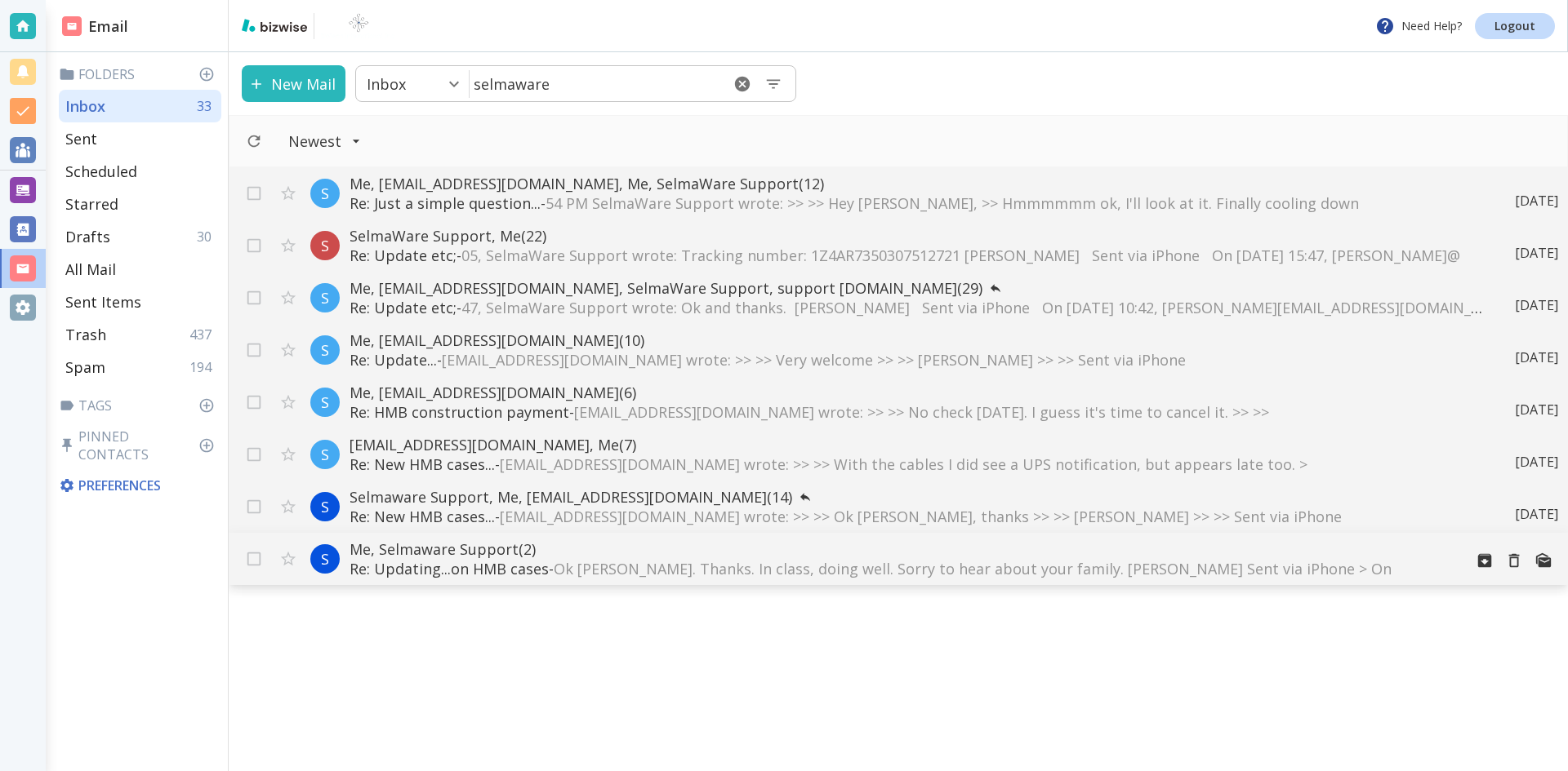
click at [474, 550] on p "Me, Selmaware Support (2)" at bounding box center [900, 549] width 1101 height 20
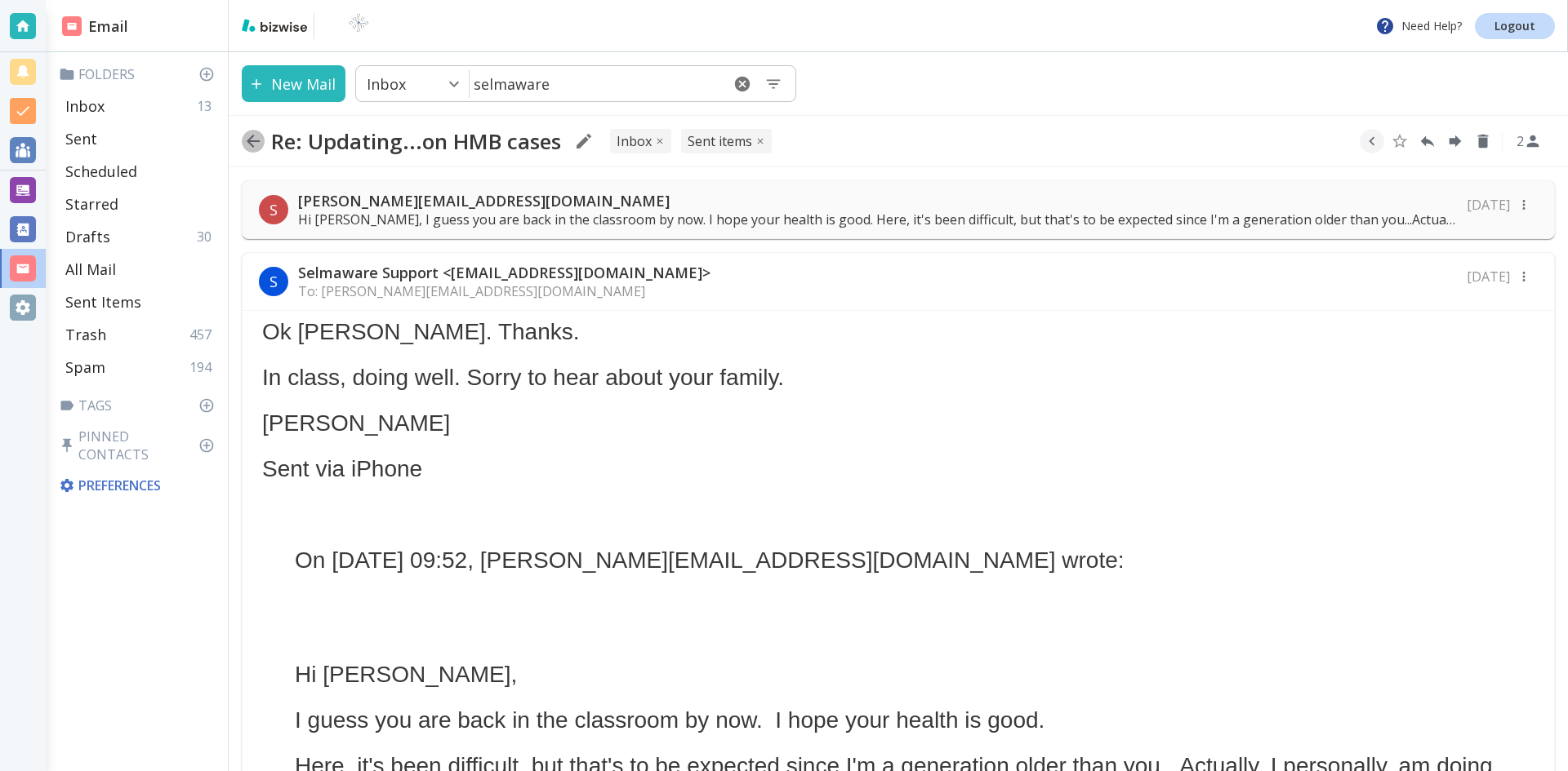
click at [253, 136] on icon "button" at bounding box center [253, 141] width 13 height 13
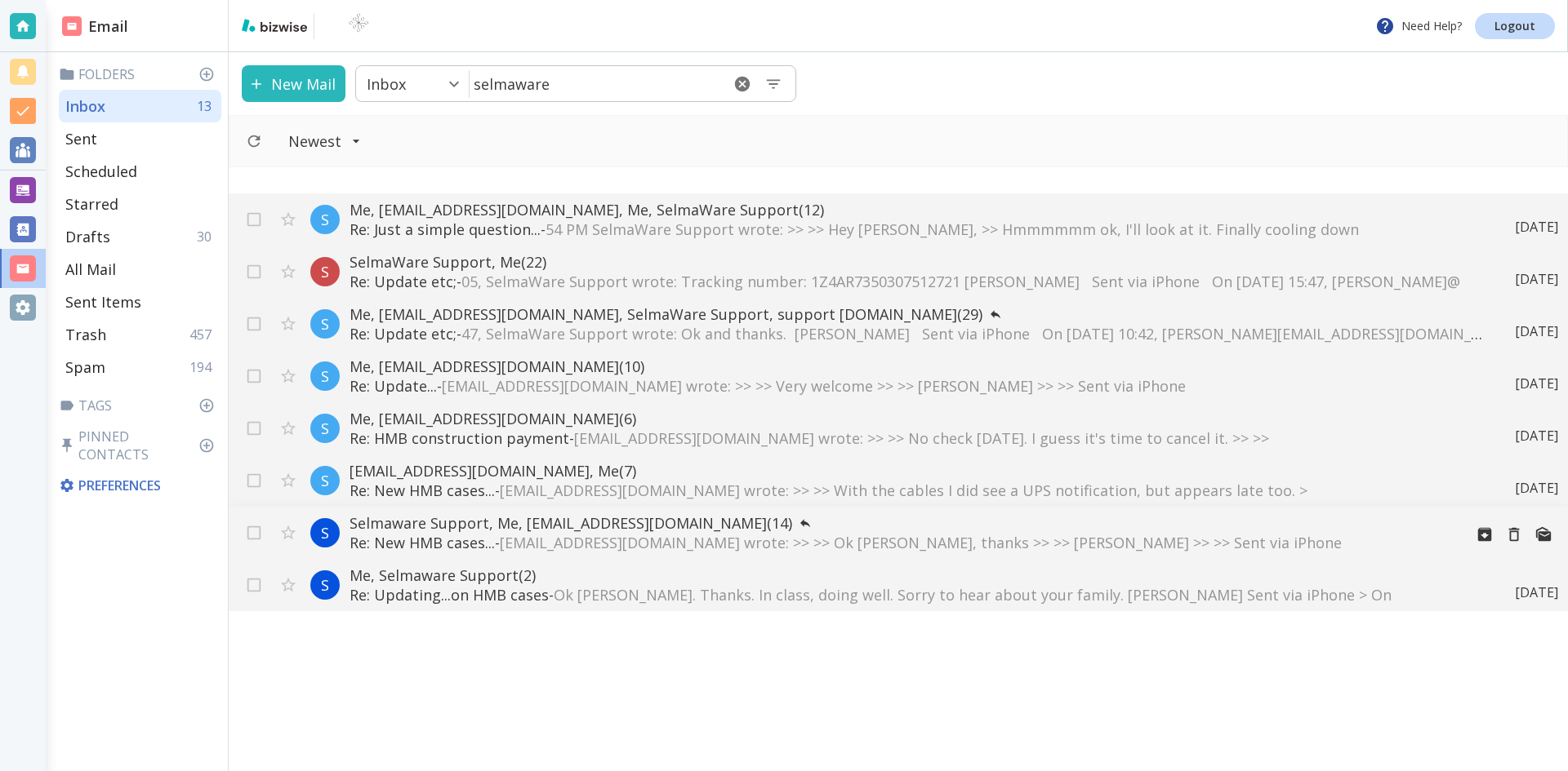
click at [486, 518] on p "Selmaware Support, Me, [EMAIL_ADDRESS][DOMAIN_NAME] (14)" at bounding box center [900, 523] width 1101 height 20
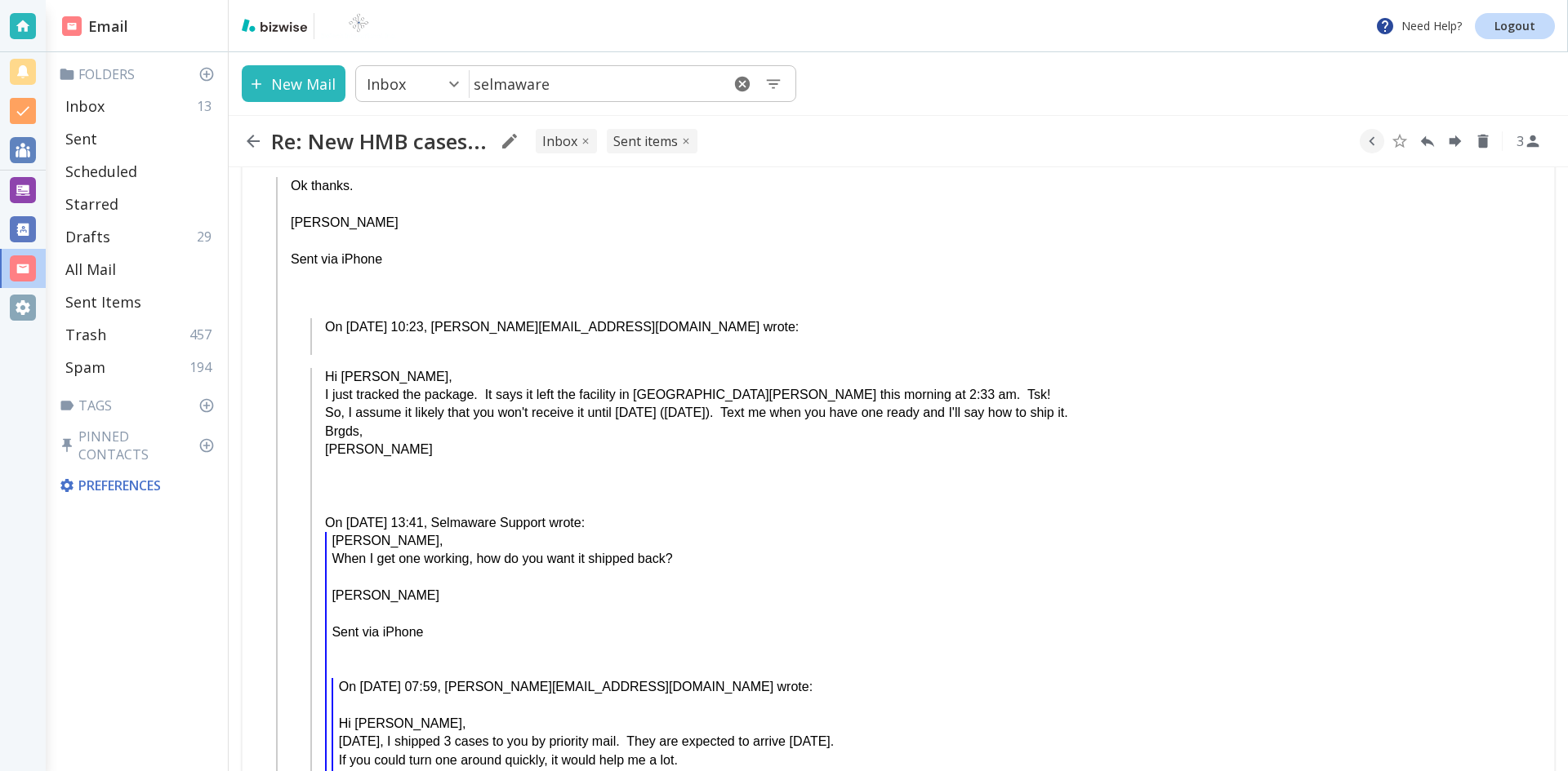
scroll to position [5113, 0]
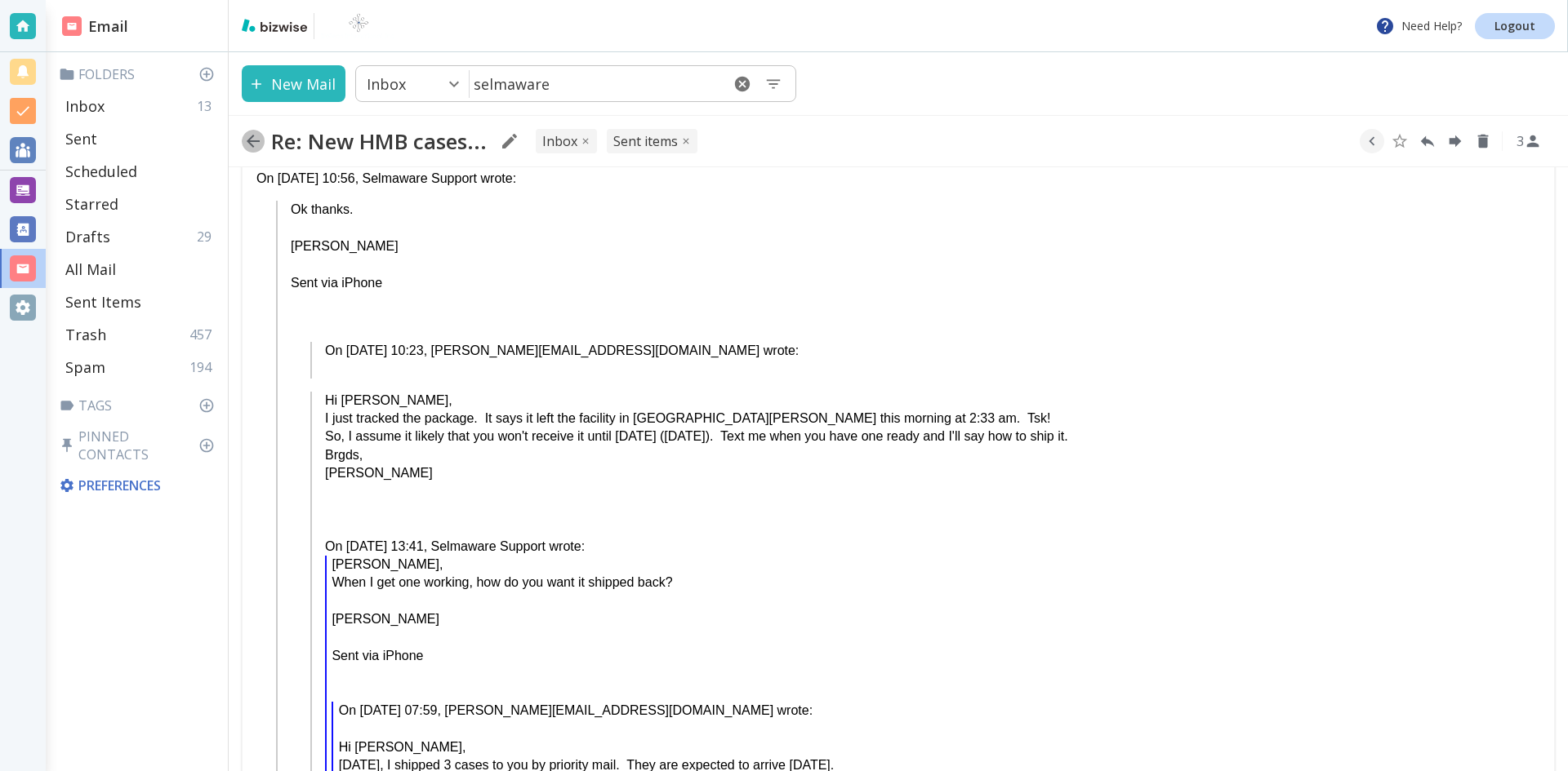
click at [252, 141] on icon "button" at bounding box center [253, 141] width 13 height 13
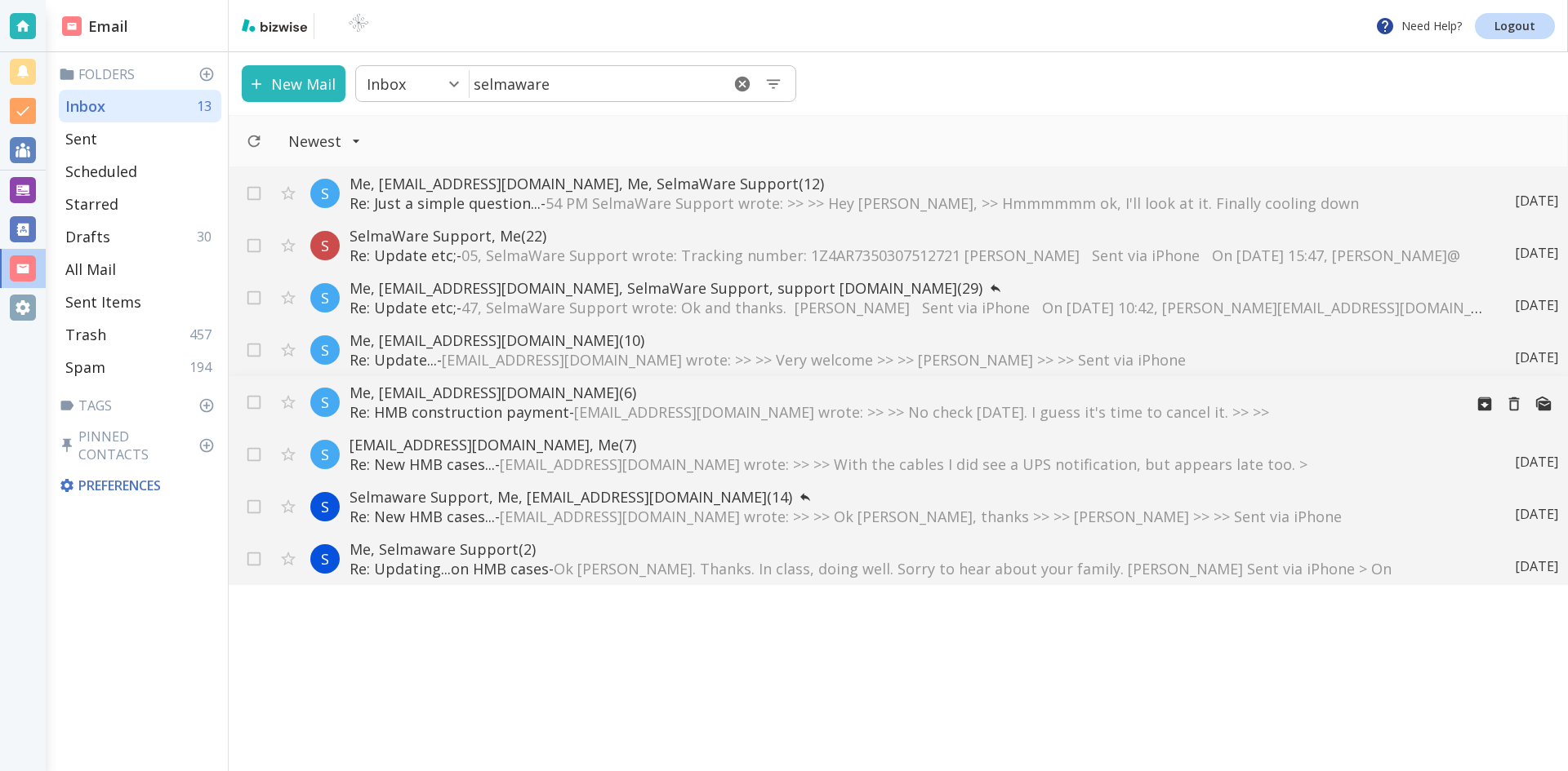
click at [494, 397] on p "Me, [EMAIL_ADDRESS][DOMAIN_NAME] (6)" at bounding box center [900, 393] width 1101 height 20
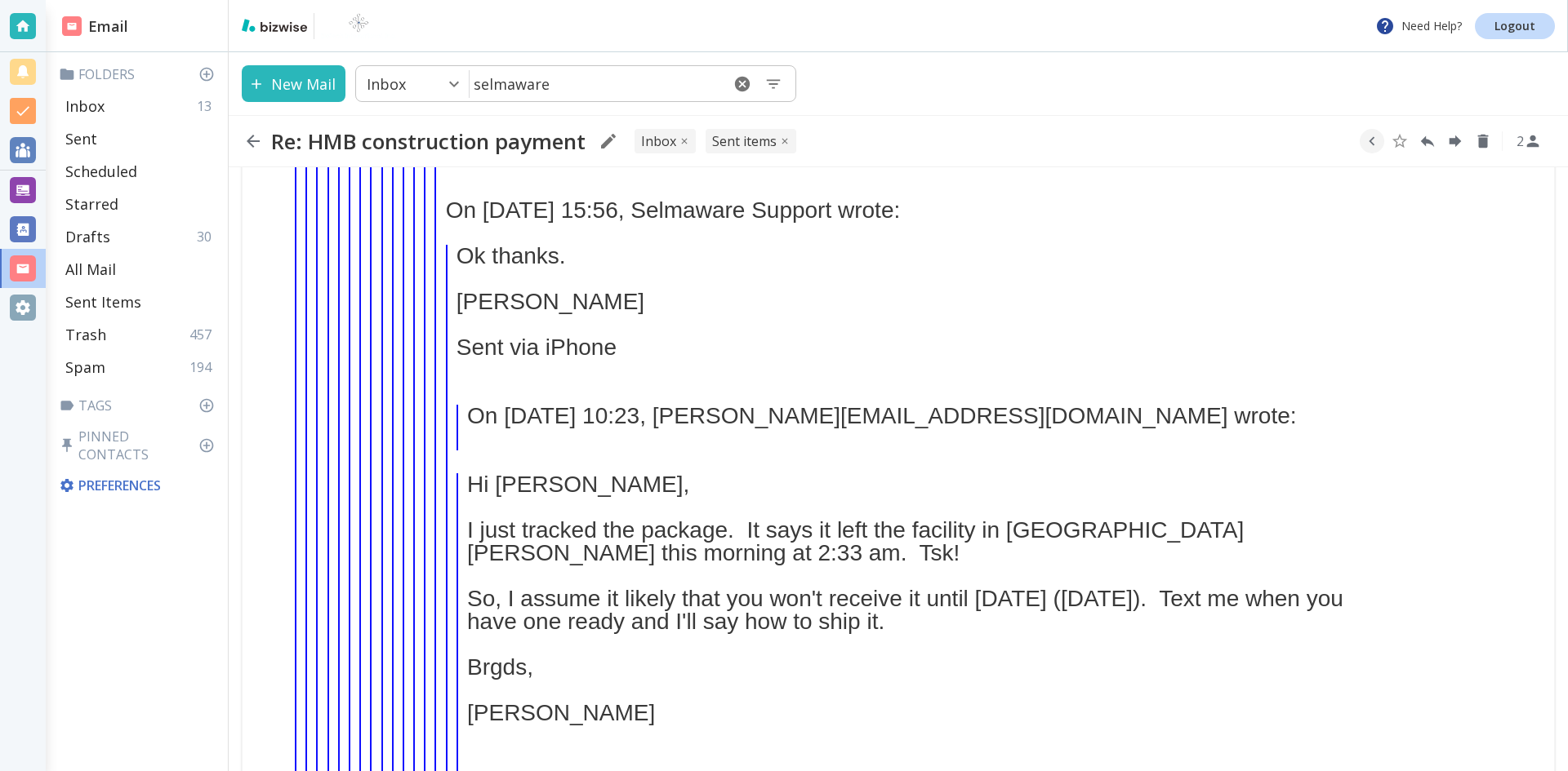
scroll to position [5509, 0]
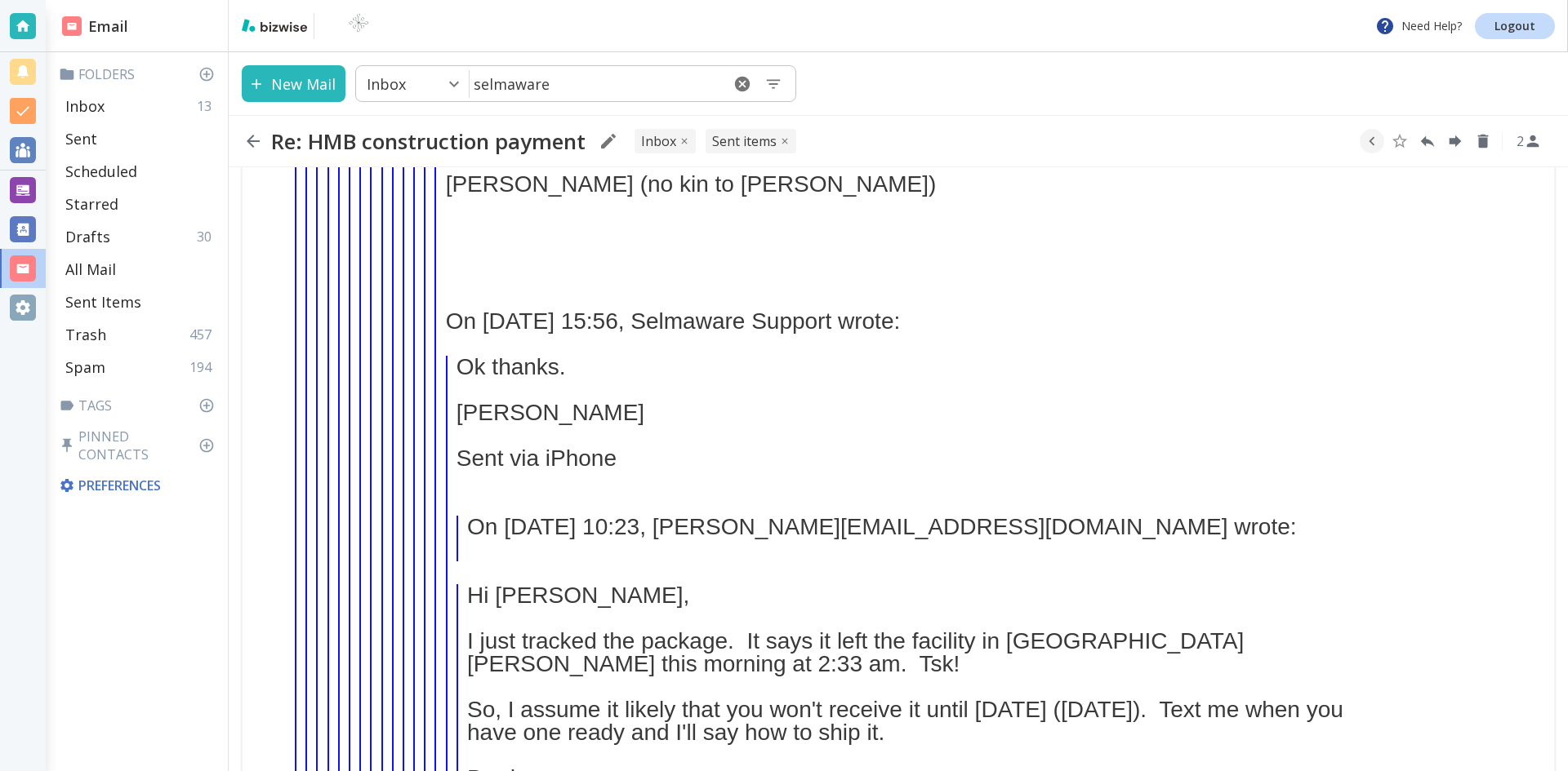
click at [261, 139] on icon "button" at bounding box center [253, 141] width 20 height 20
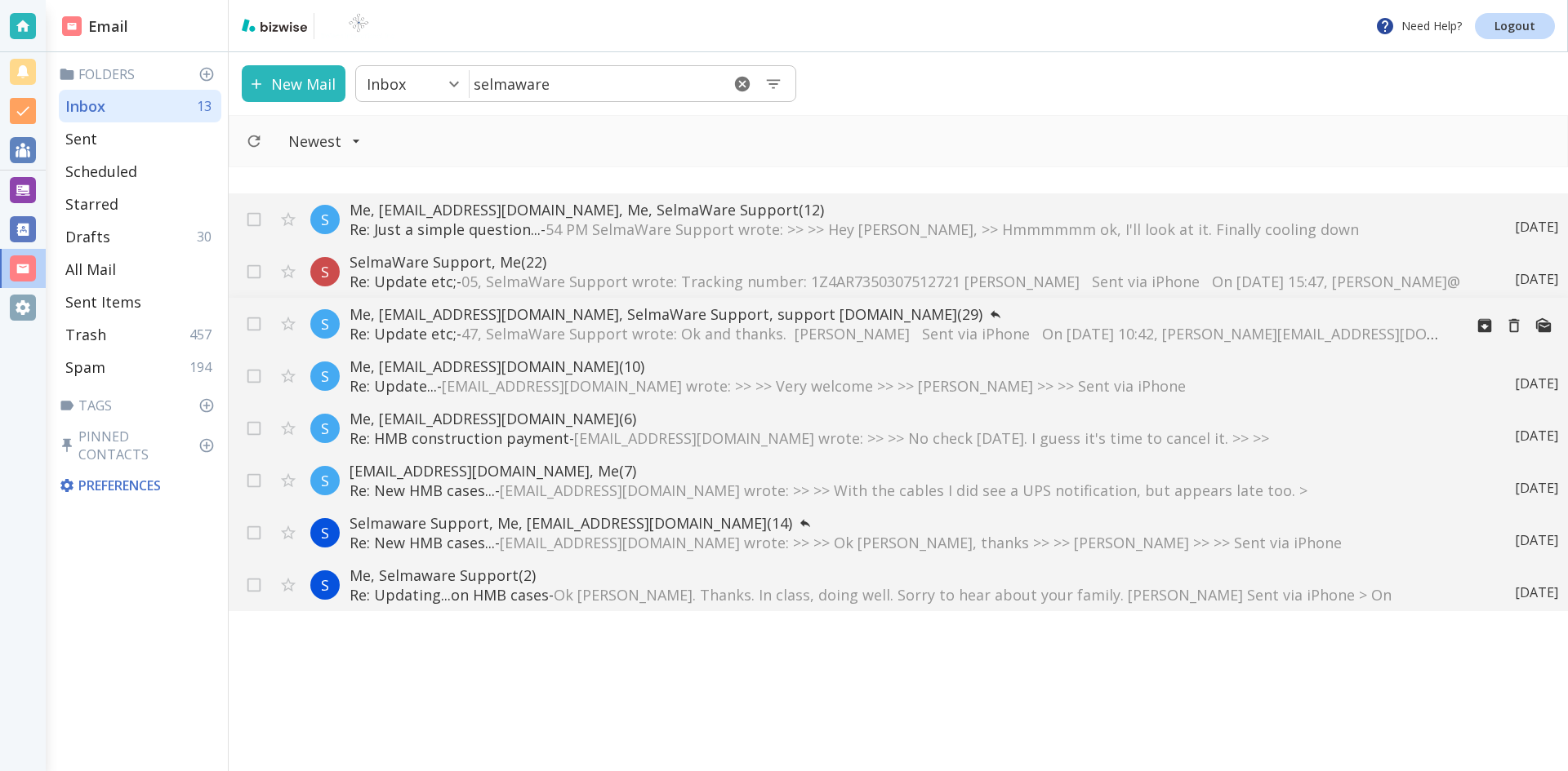
click at [566, 314] on p "Me, [EMAIL_ADDRESS][DOMAIN_NAME], SelmaWare Support, support [DOMAIN_NAME] (29)" at bounding box center [900, 314] width 1101 height 20
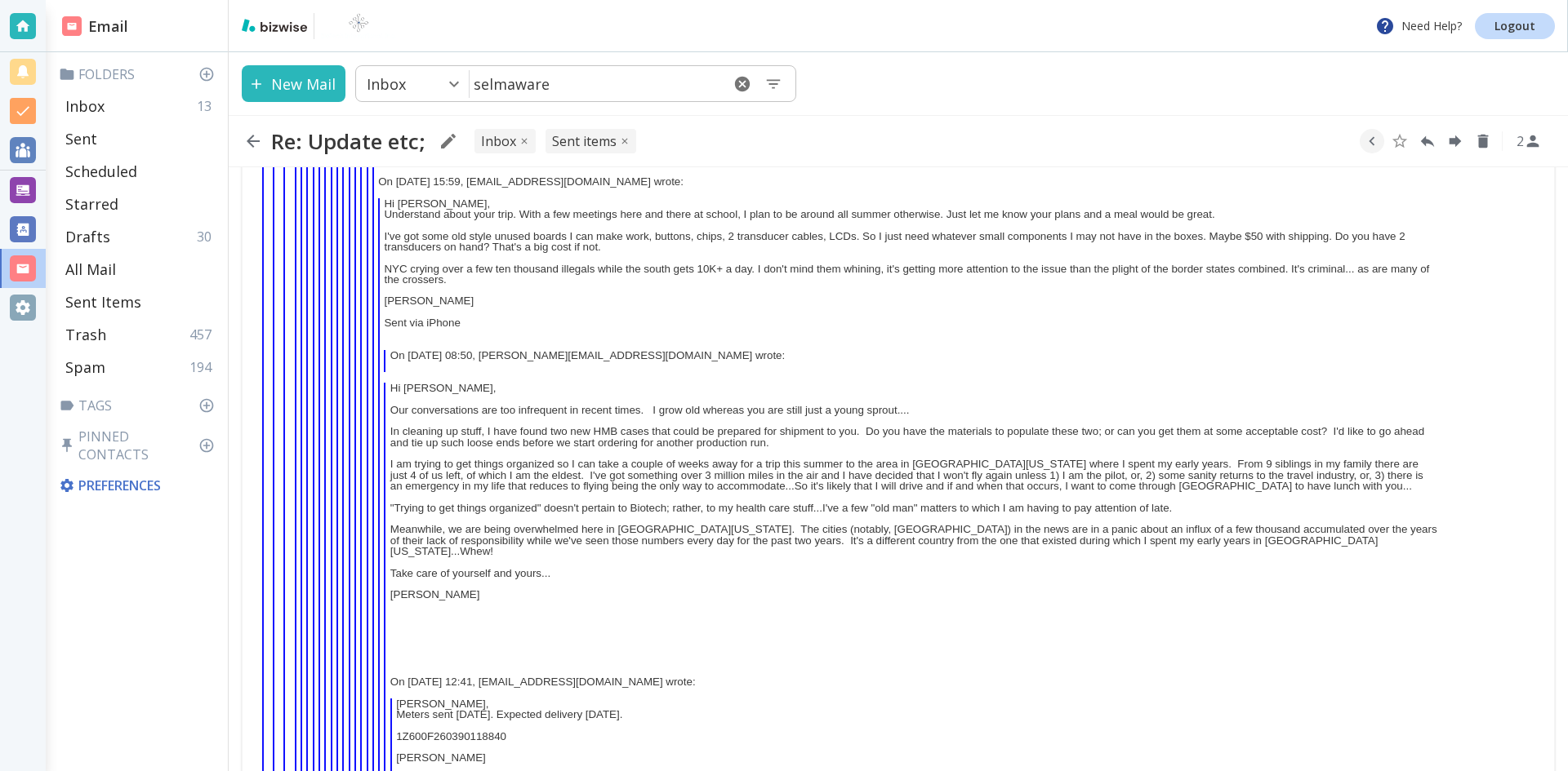
scroll to position [5134, 0]
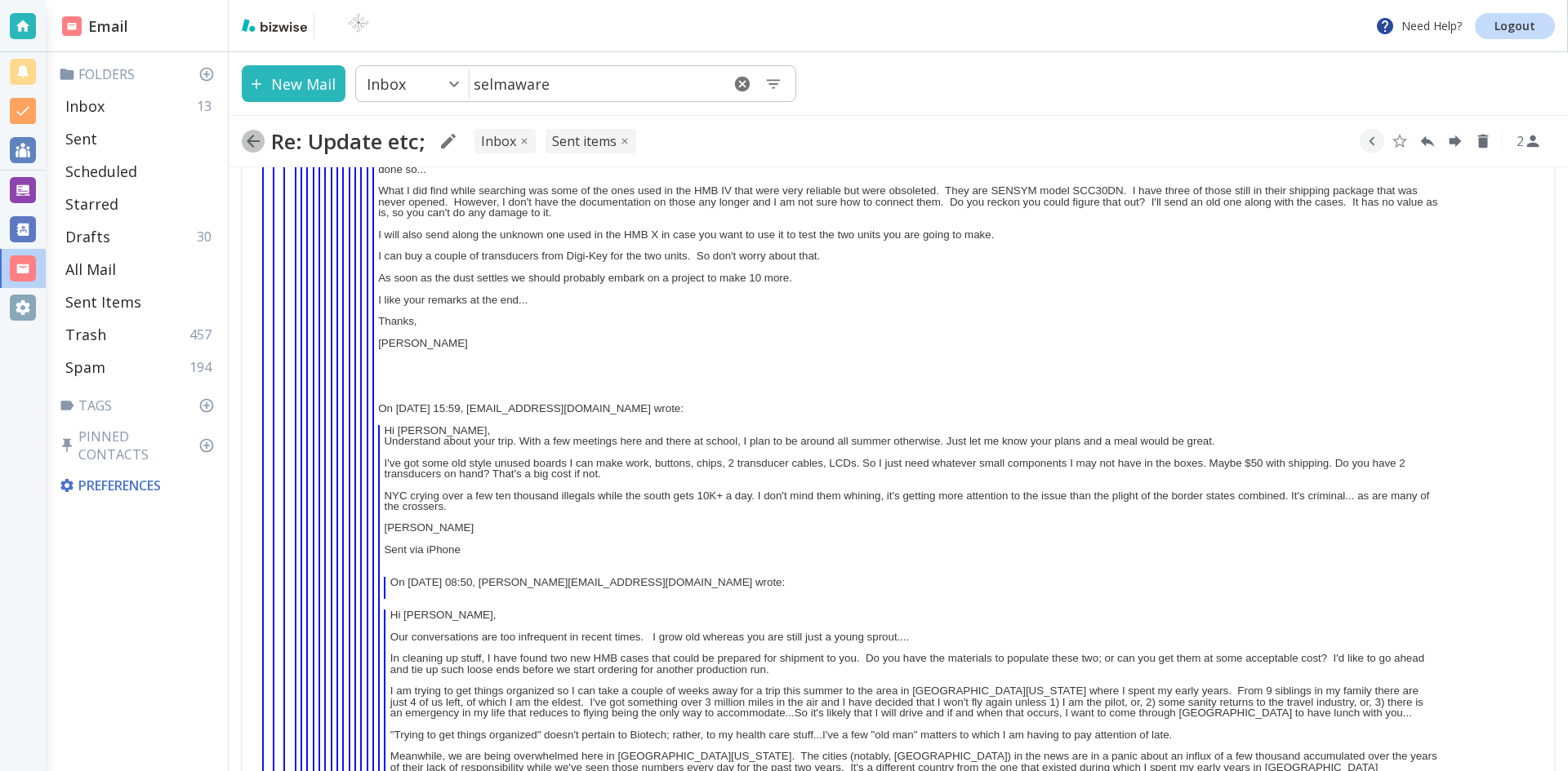
click at [253, 136] on icon "button" at bounding box center [253, 141] width 13 height 13
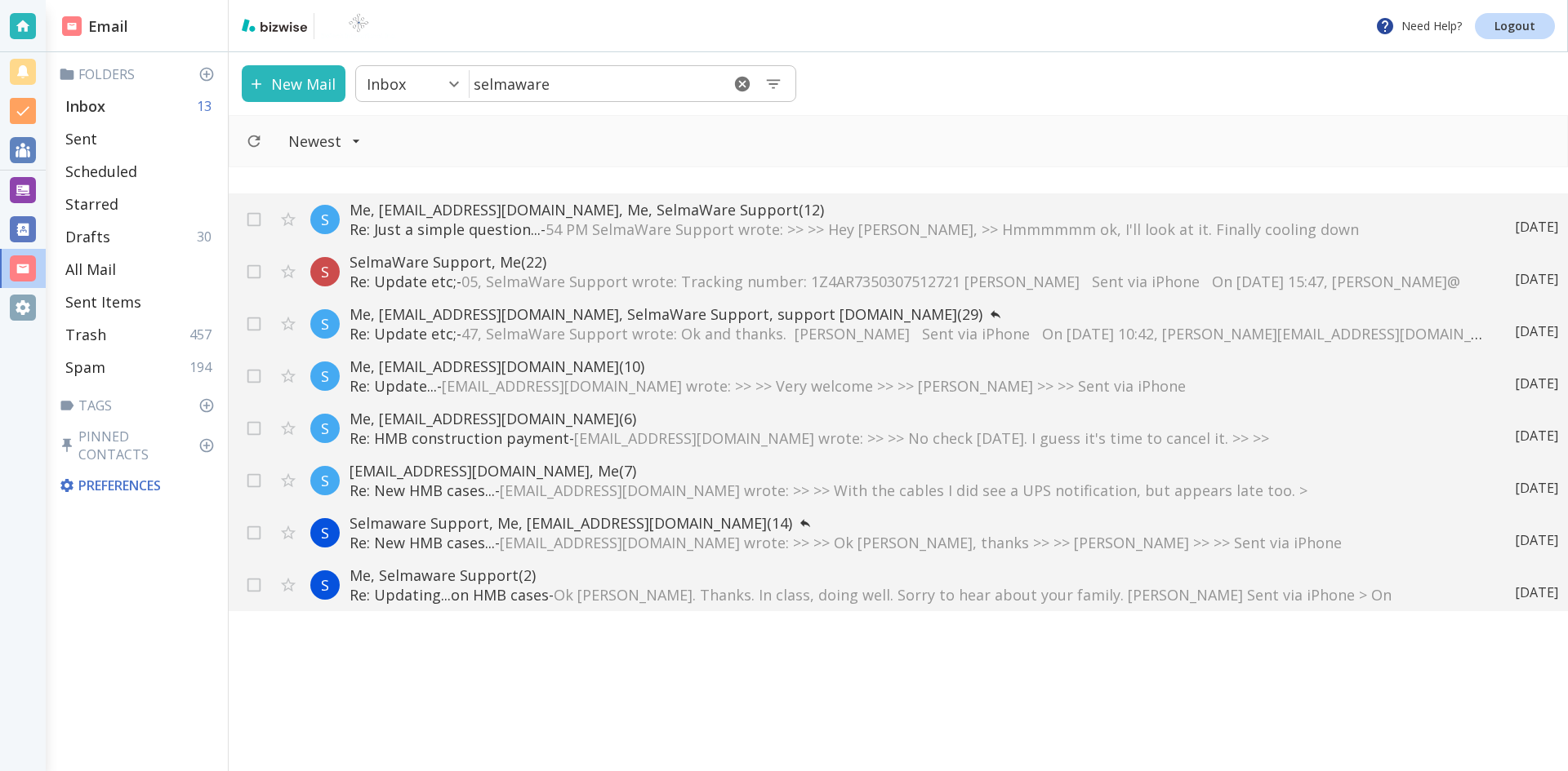
click at [155, 99] on div "Inbox 13" at bounding box center [140, 106] width 162 height 32
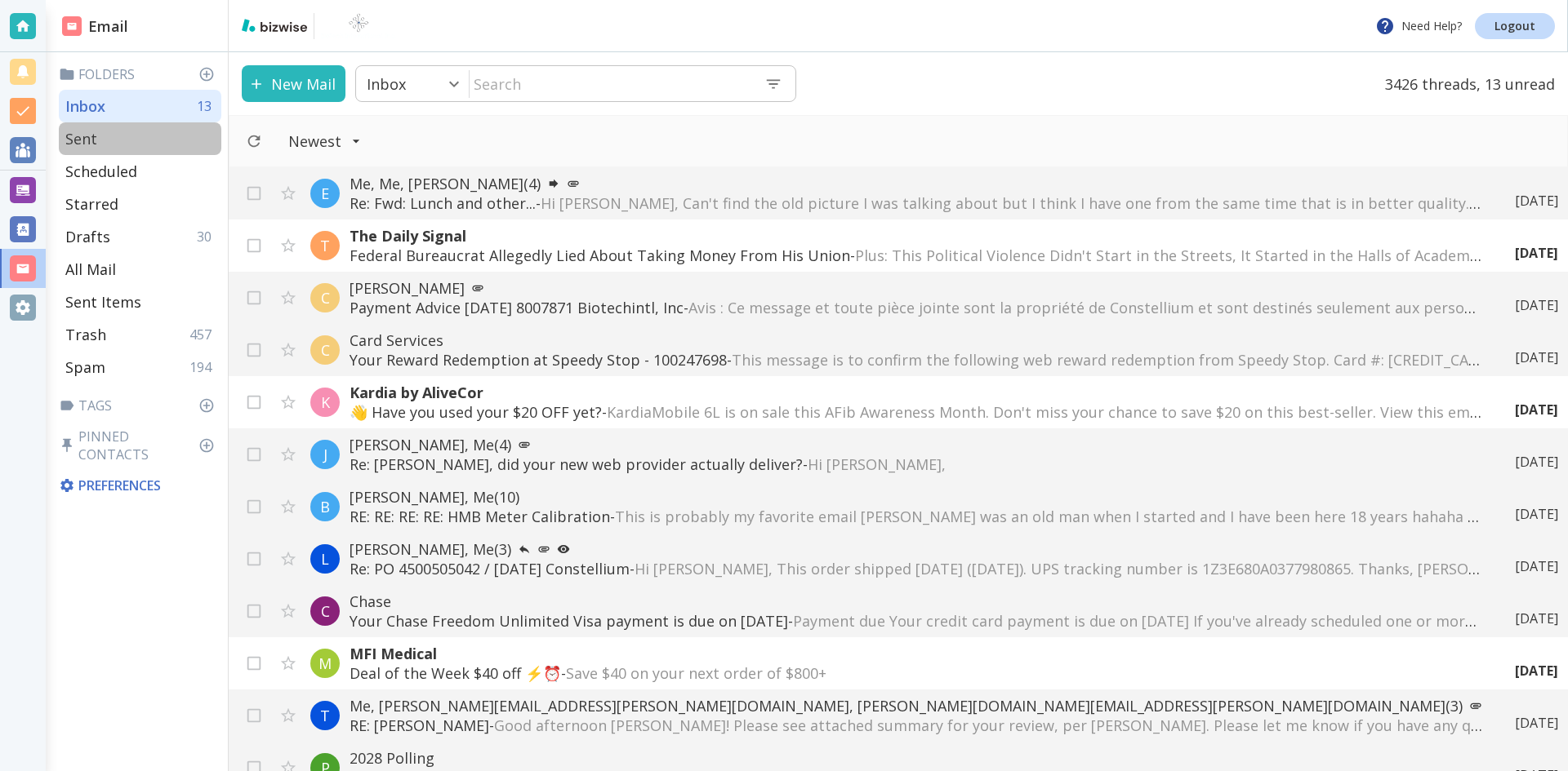
click at [78, 135] on p "Sent" at bounding box center [80, 139] width 32 height 20
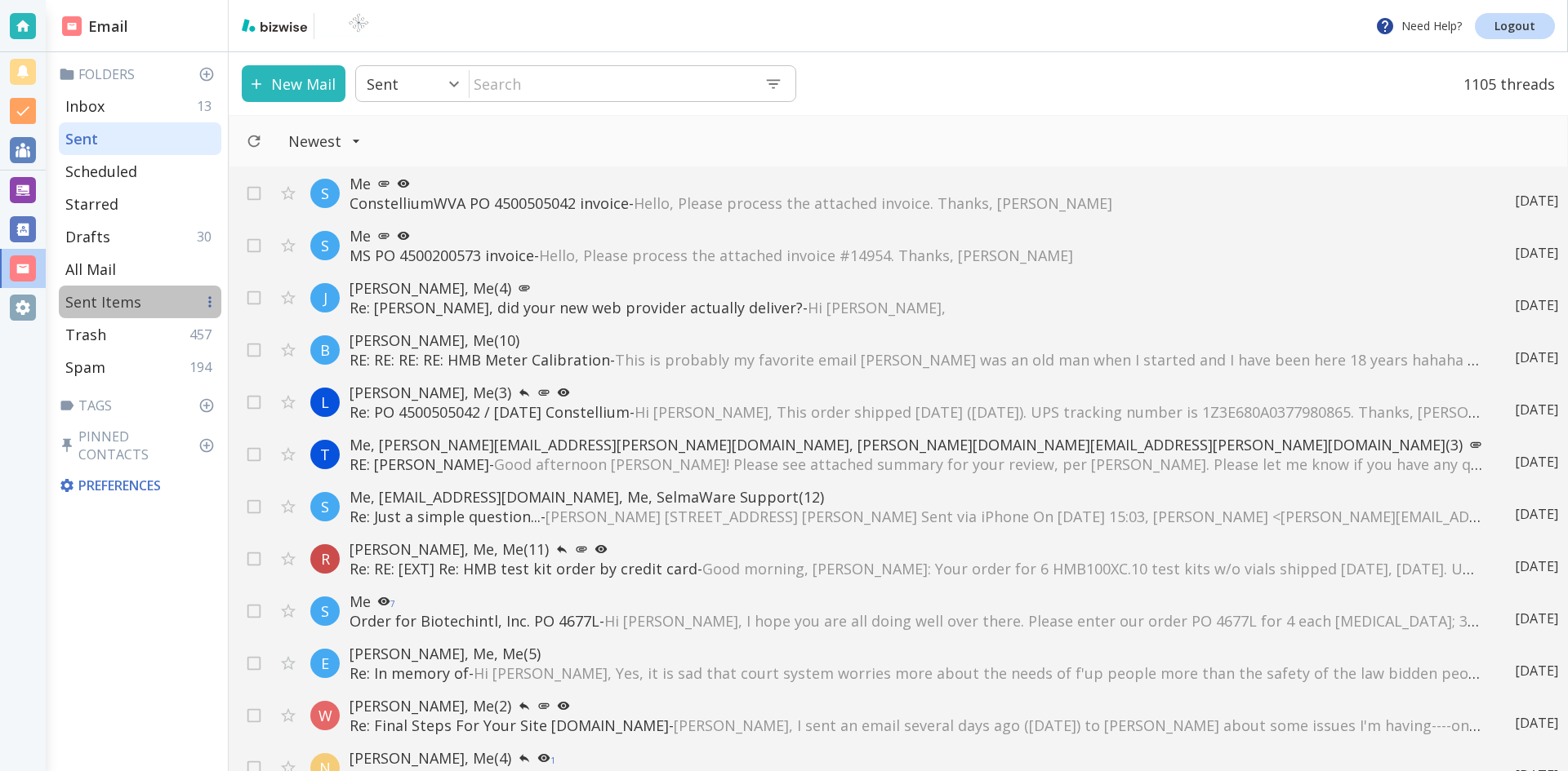
click at [89, 299] on p "Sent Items" at bounding box center [103, 302] width 76 height 20
type input "6"
